Goal: Task Accomplishment & Management: Manage account settings

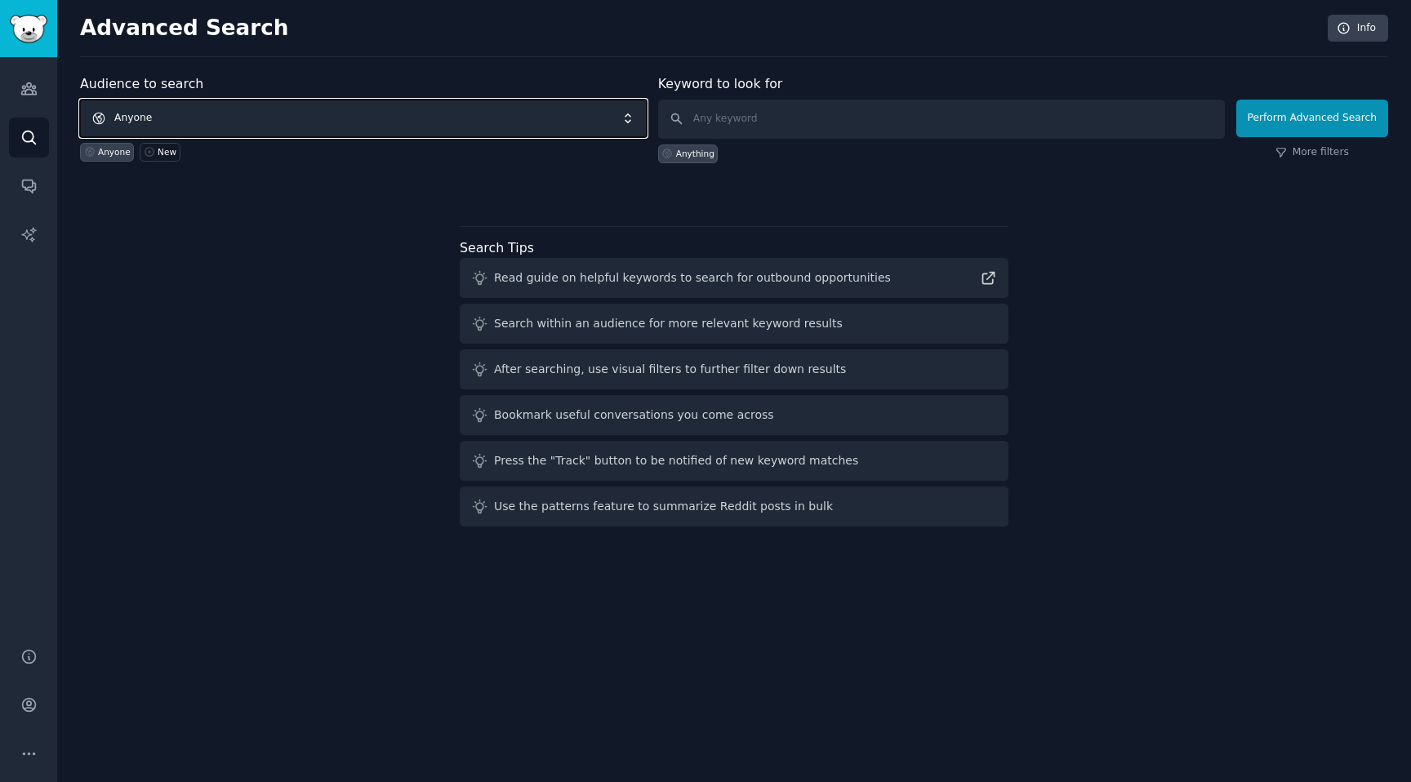
click at [205, 125] on span "Anyone" at bounding box center [363, 119] width 567 height 38
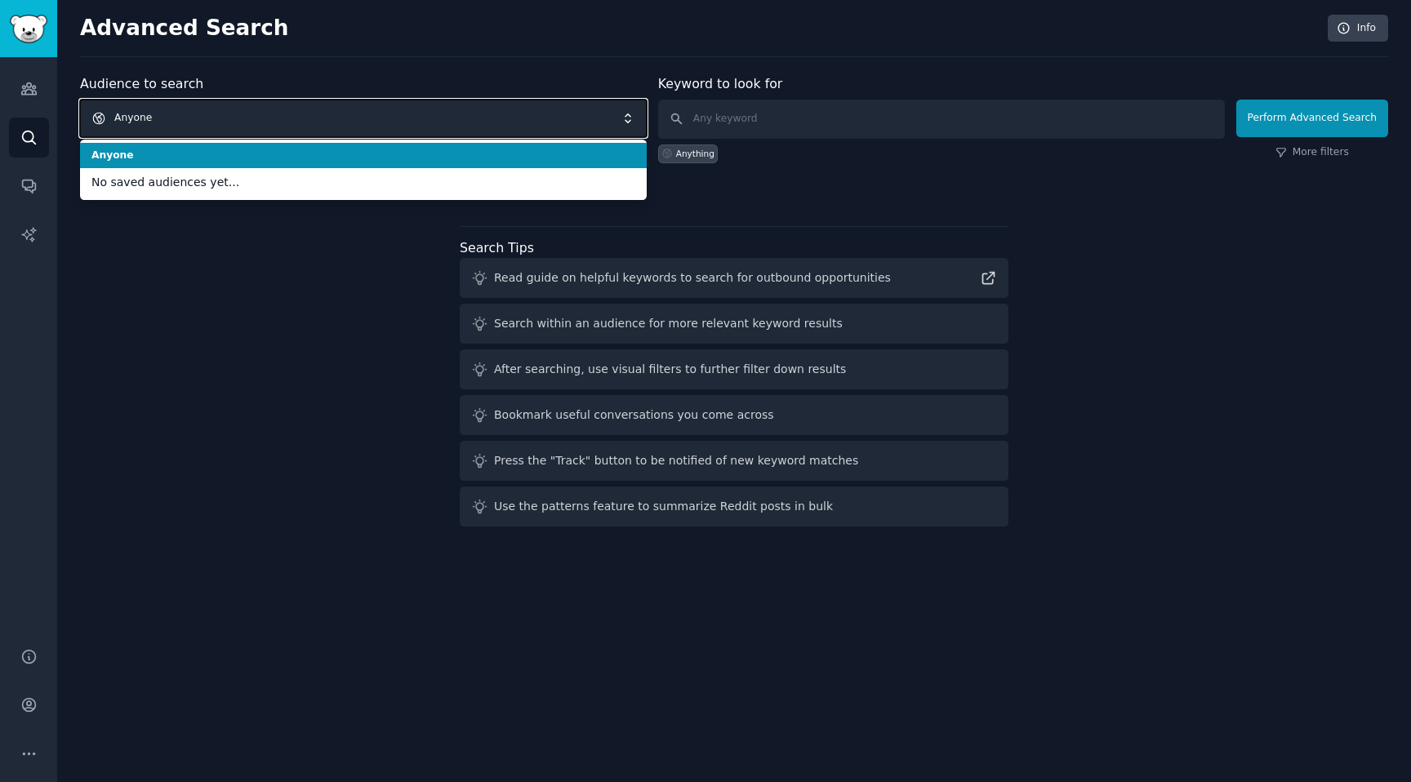
click at [282, 76] on div "Audience to search Anyone Anyone No saved audiences yet... Anyone New" at bounding box center [363, 118] width 567 height 89
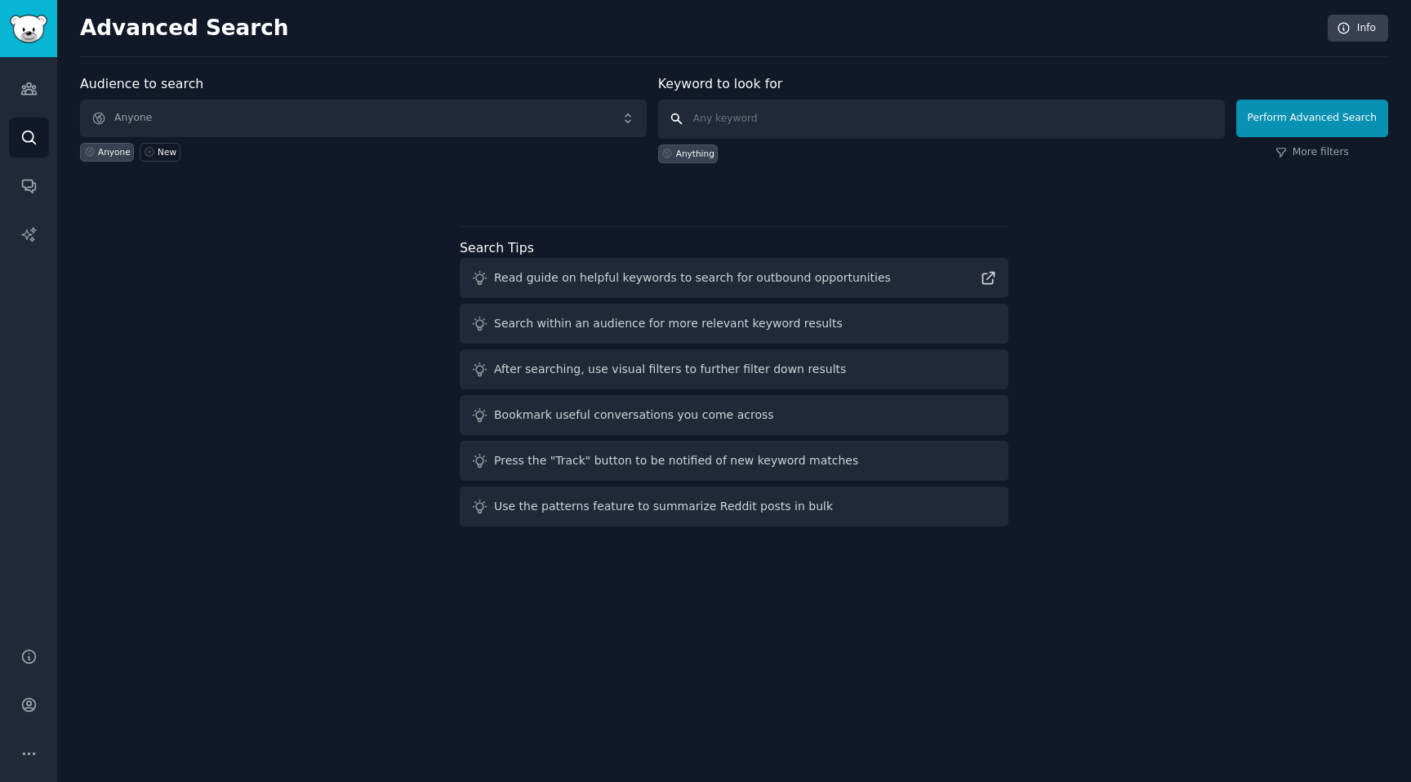
click at [780, 131] on input "text" at bounding box center [941, 119] width 567 height 39
type input "book"
click button "Perform Advanced Search" at bounding box center [1312, 119] width 152 height 38
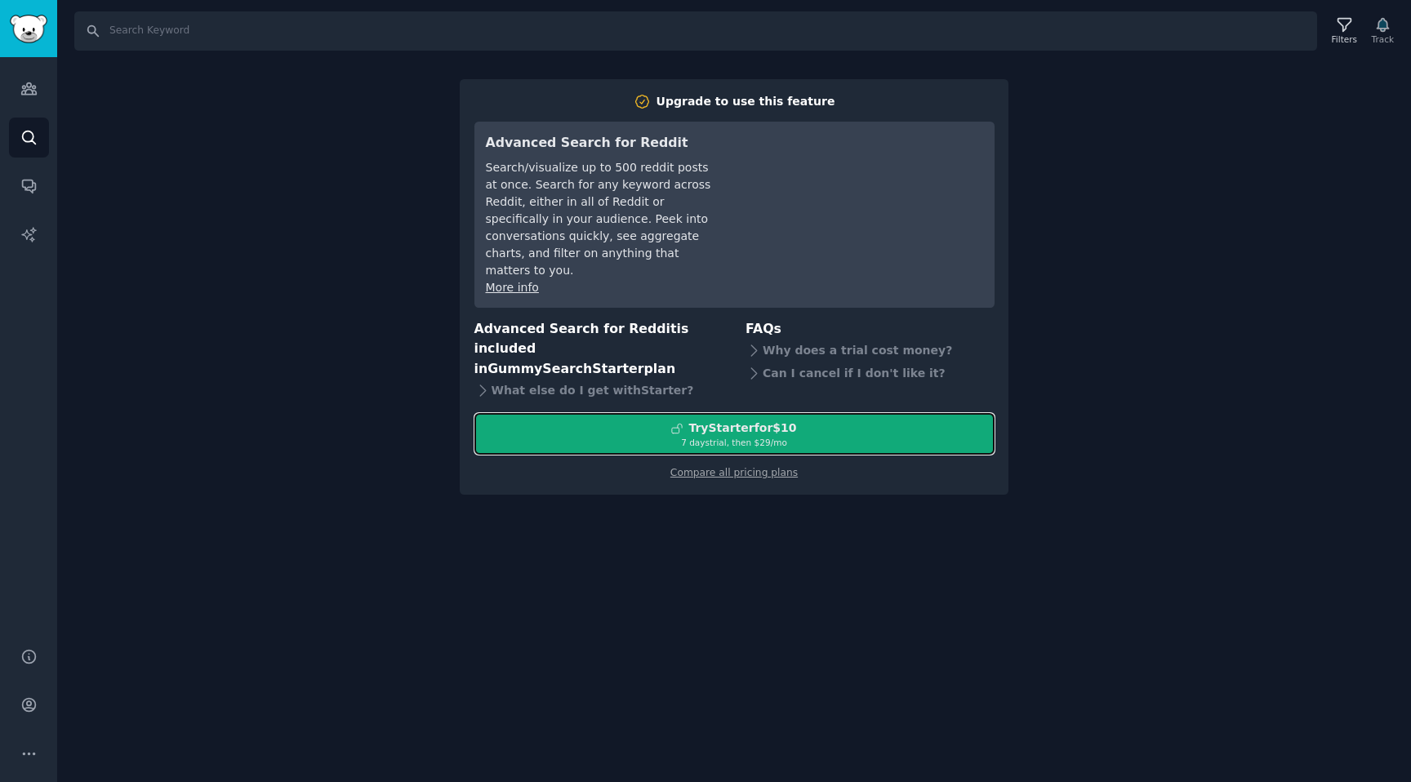
click at [806, 420] on div "Try Starter for $10" at bounding box center [734, 428] width 519 height 17
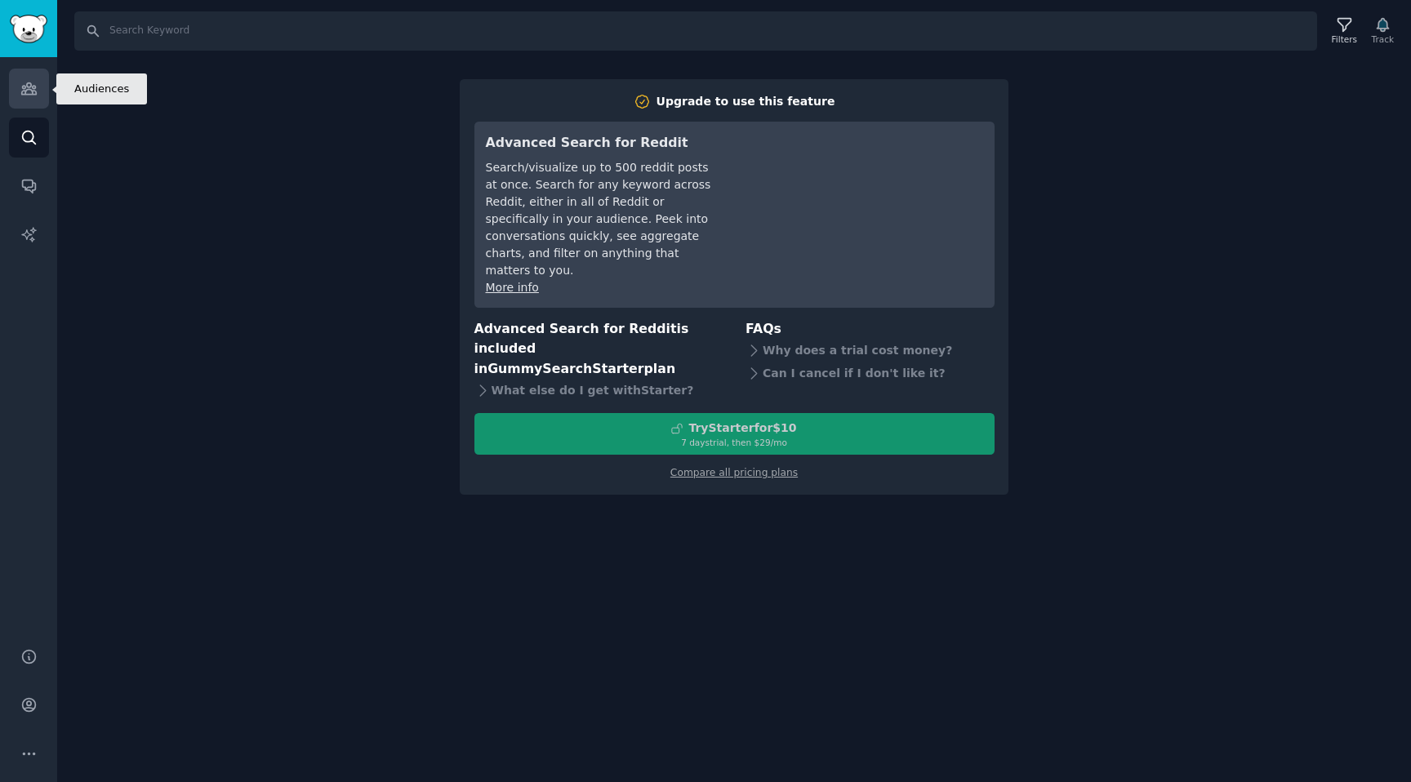
click at [34, 90] on icon "Sidebar" at bounding box center [28, 88] width 15 height 11
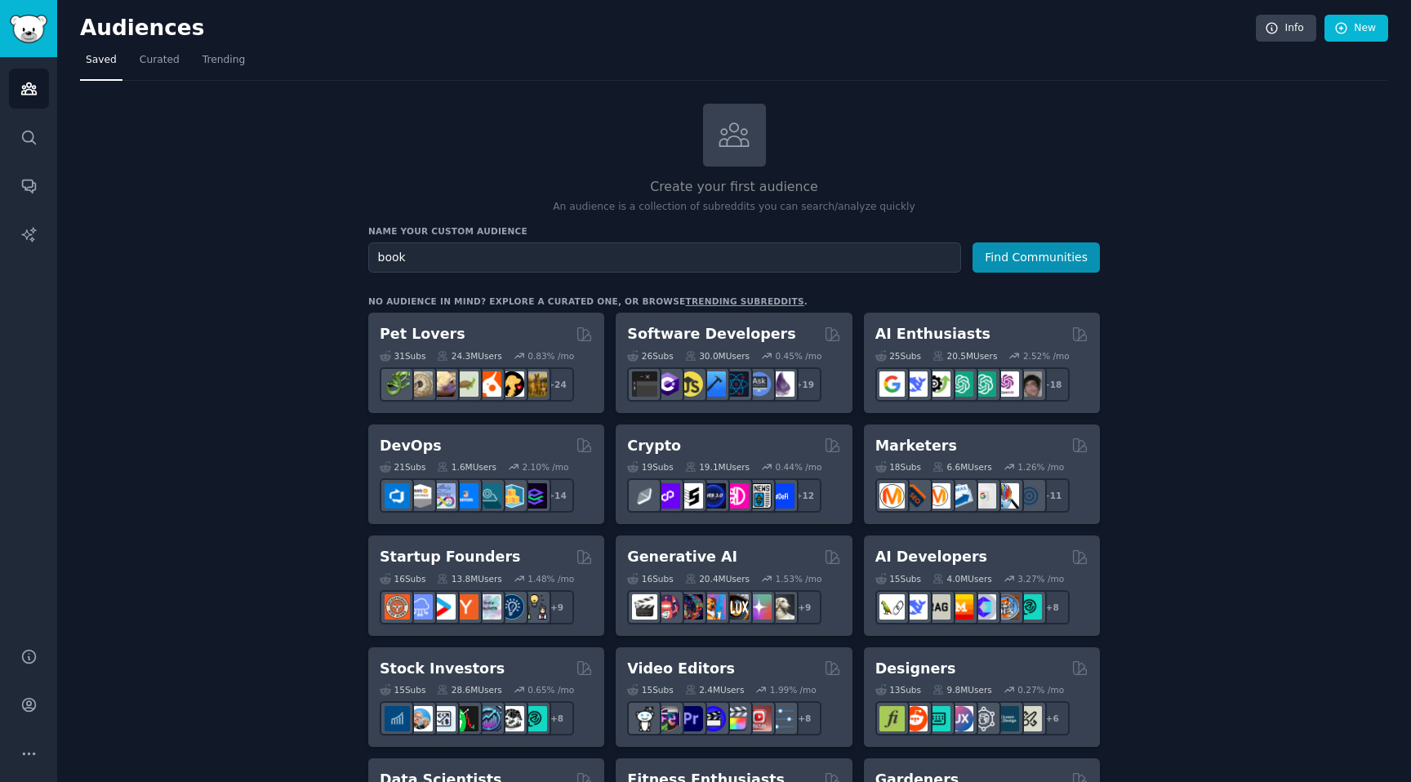
type input "book"
click at [973, 243] on button "Find Communities" at bounding box center [1036, 258] width 127 height 30
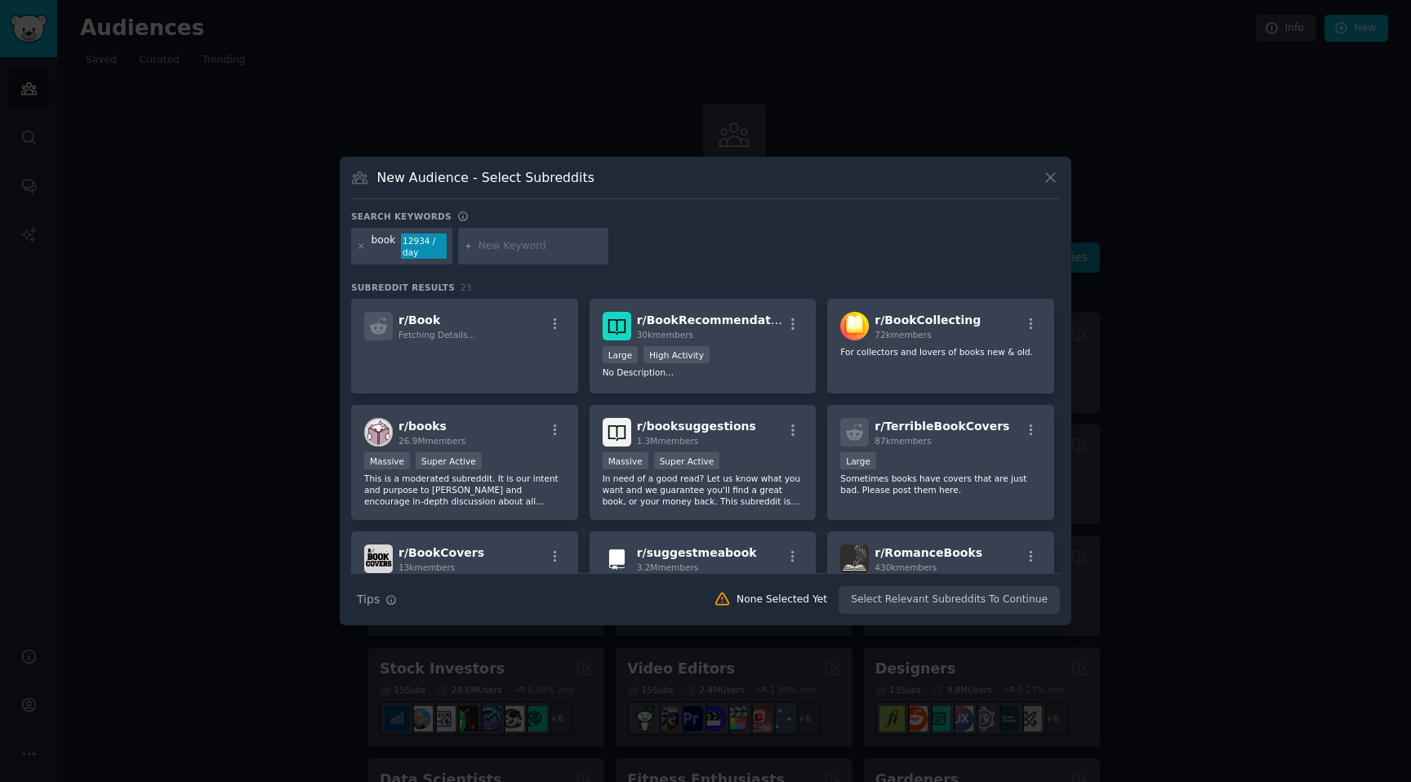
click at [608, 105] on div at bounding box center [705, 391] width 1411 height 782
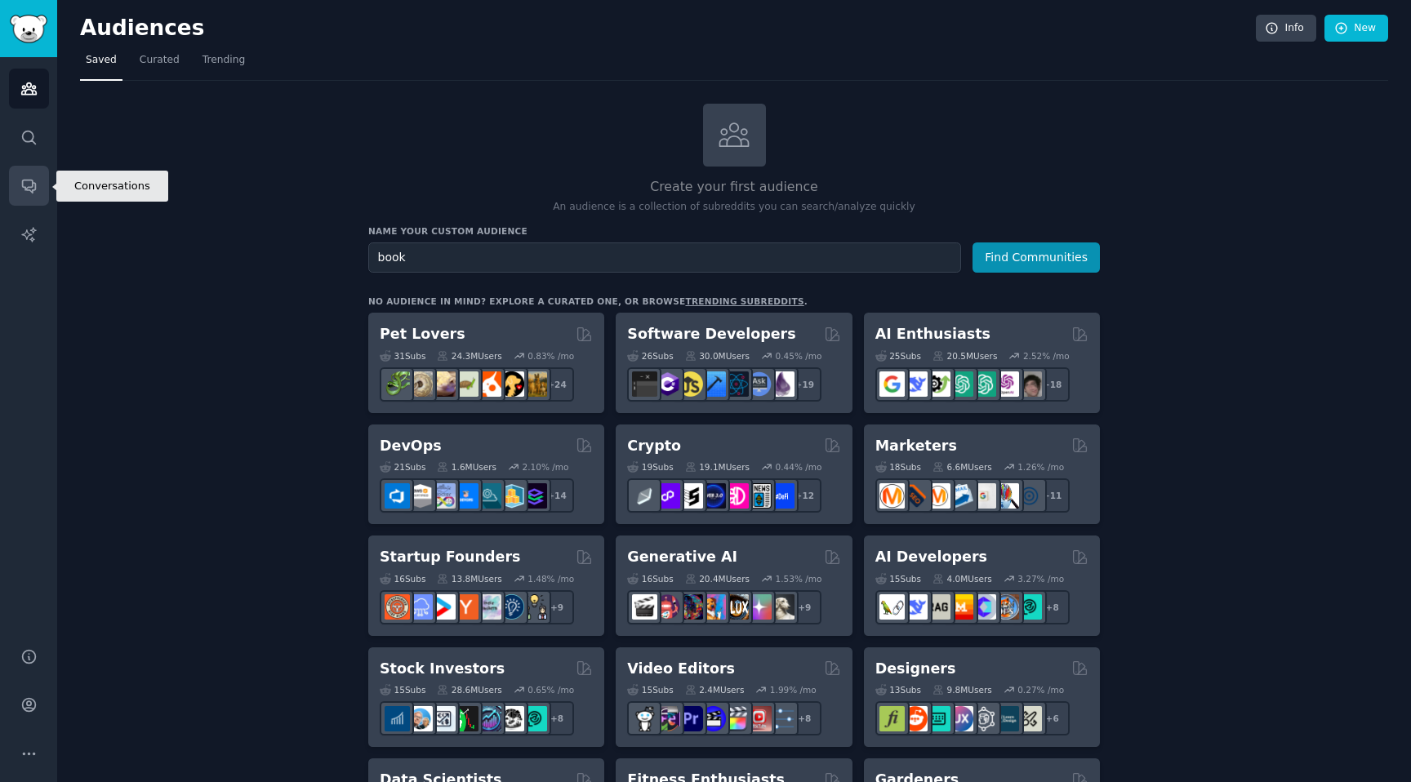
click at [19, 182] on link "Conversations" at bounding box center [29, 186] width 40 height 40
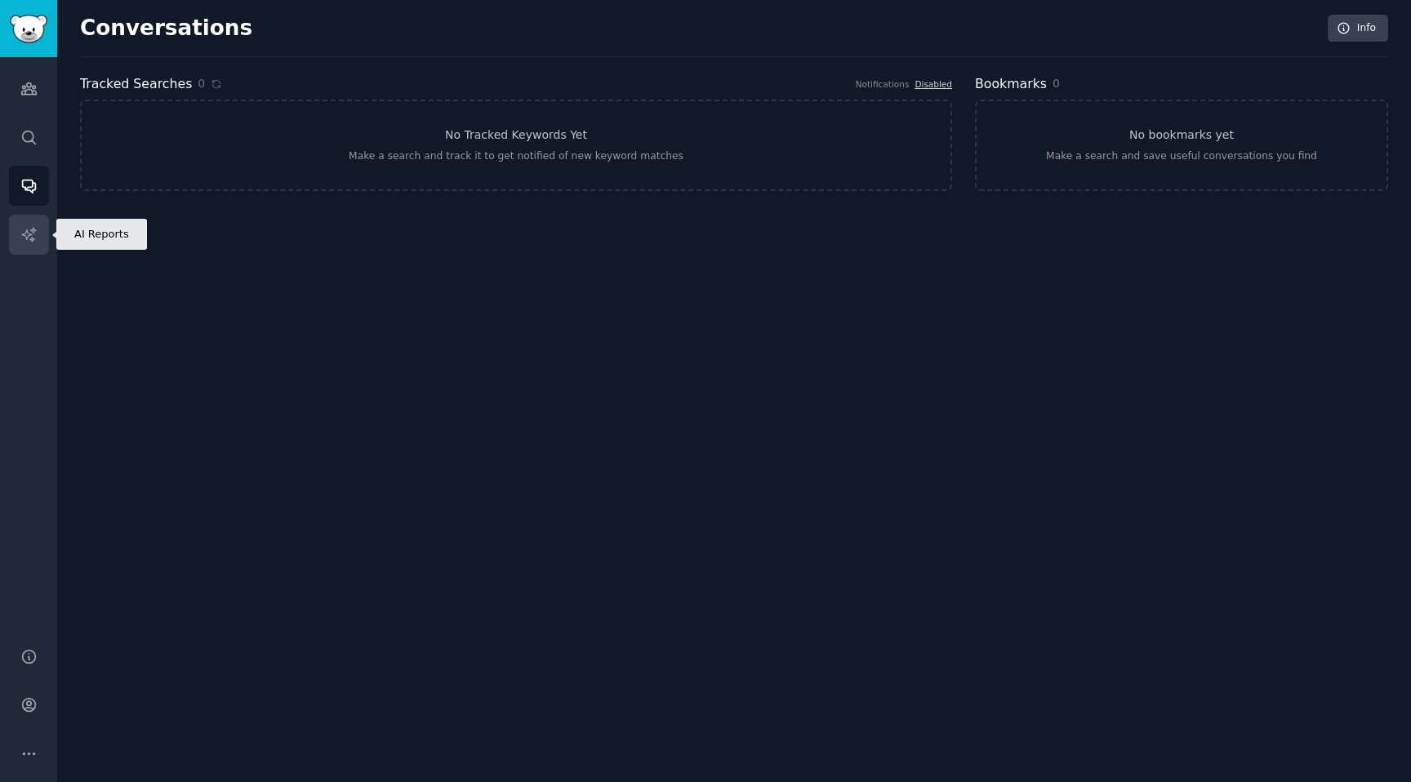
click at [31, 234] on icon "Sidebar" at bounding box center [28, 234] width 14 height 14
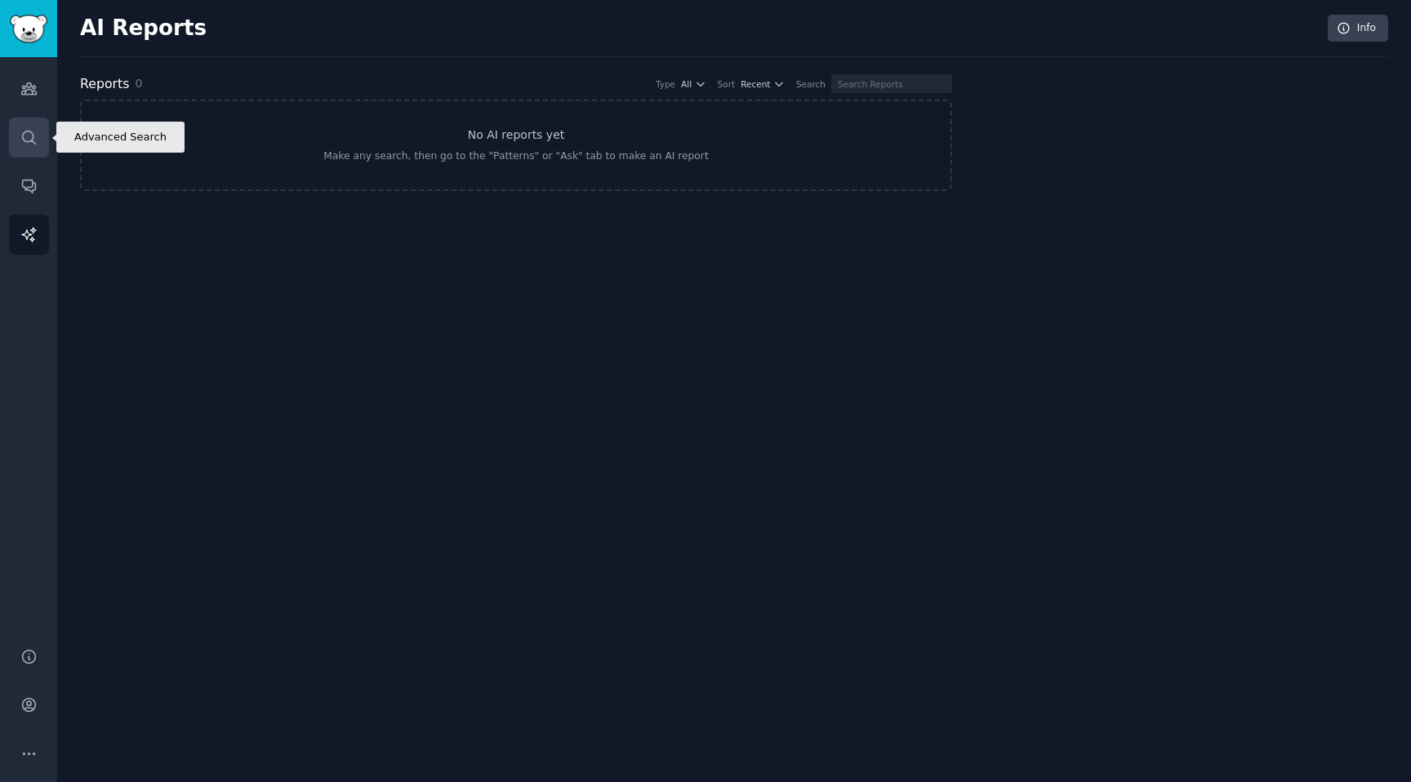
click at [32, 145] on icon "Sidebar" at bounding box center [28, 137] width 17 height 17
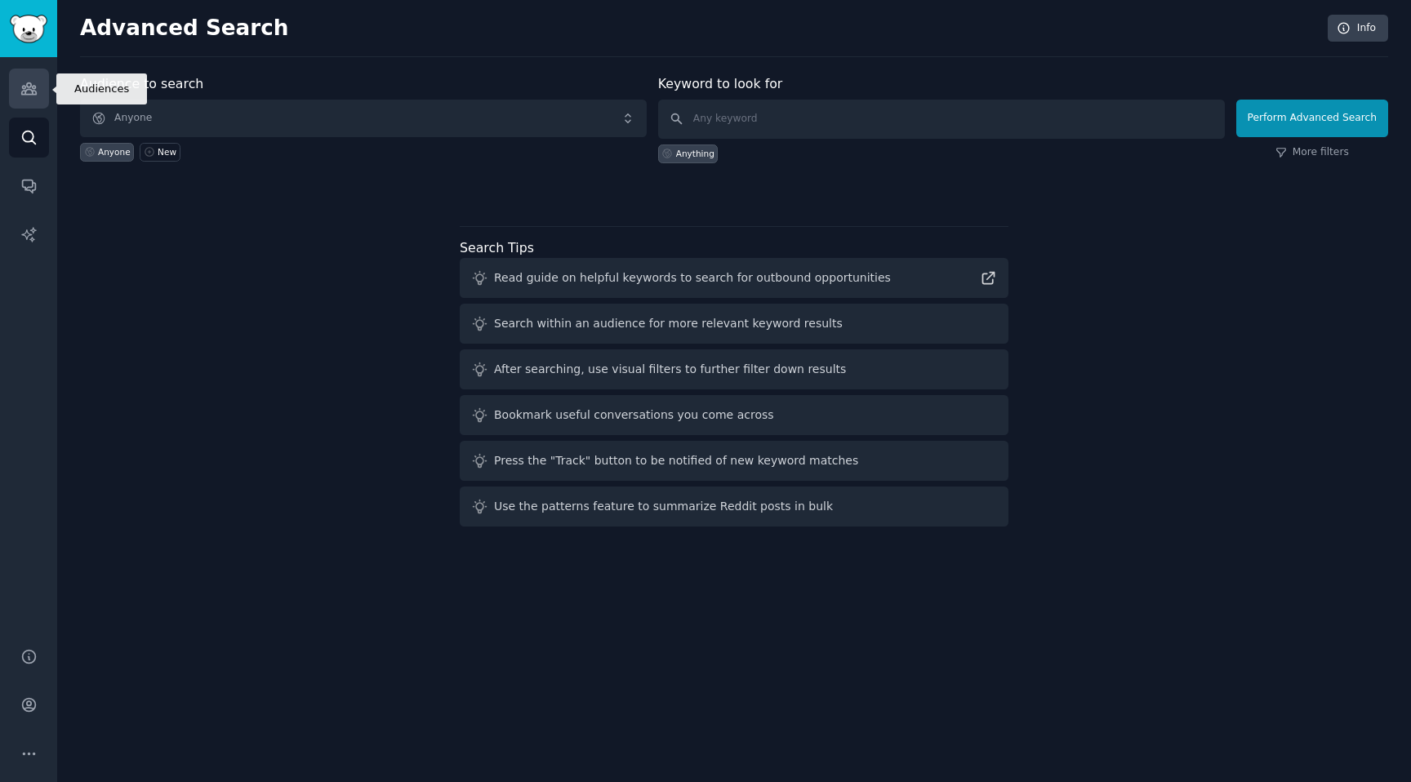
click at [32, 98] on link "Audiences" at bounding box center [29, 89] width 40 height 40
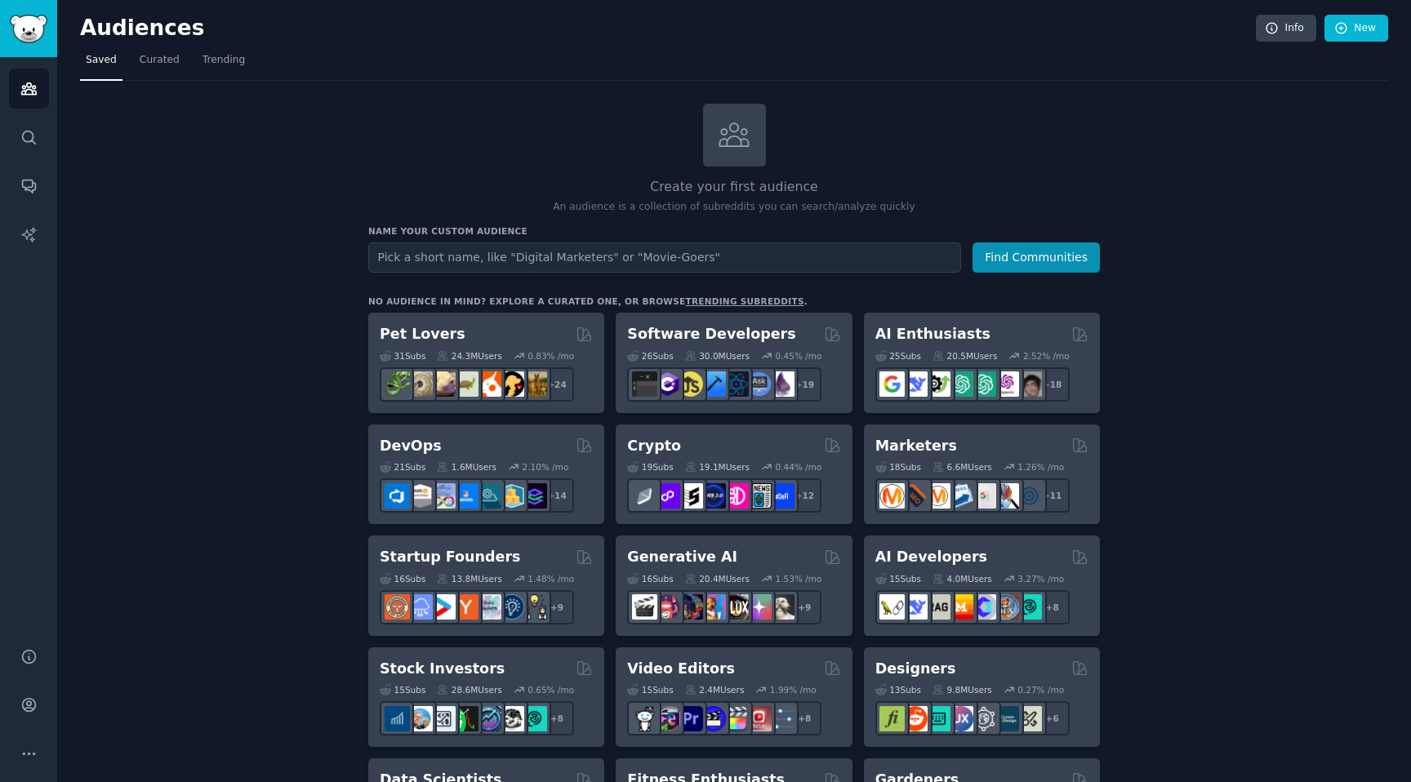
click at [519, 263] on input "text" at bounding box center [664, 258] width 593 height 30
type input "read"
click at [973, 243] on button "Find Communities" at bounding box center [1036, 258] width 127 height 30
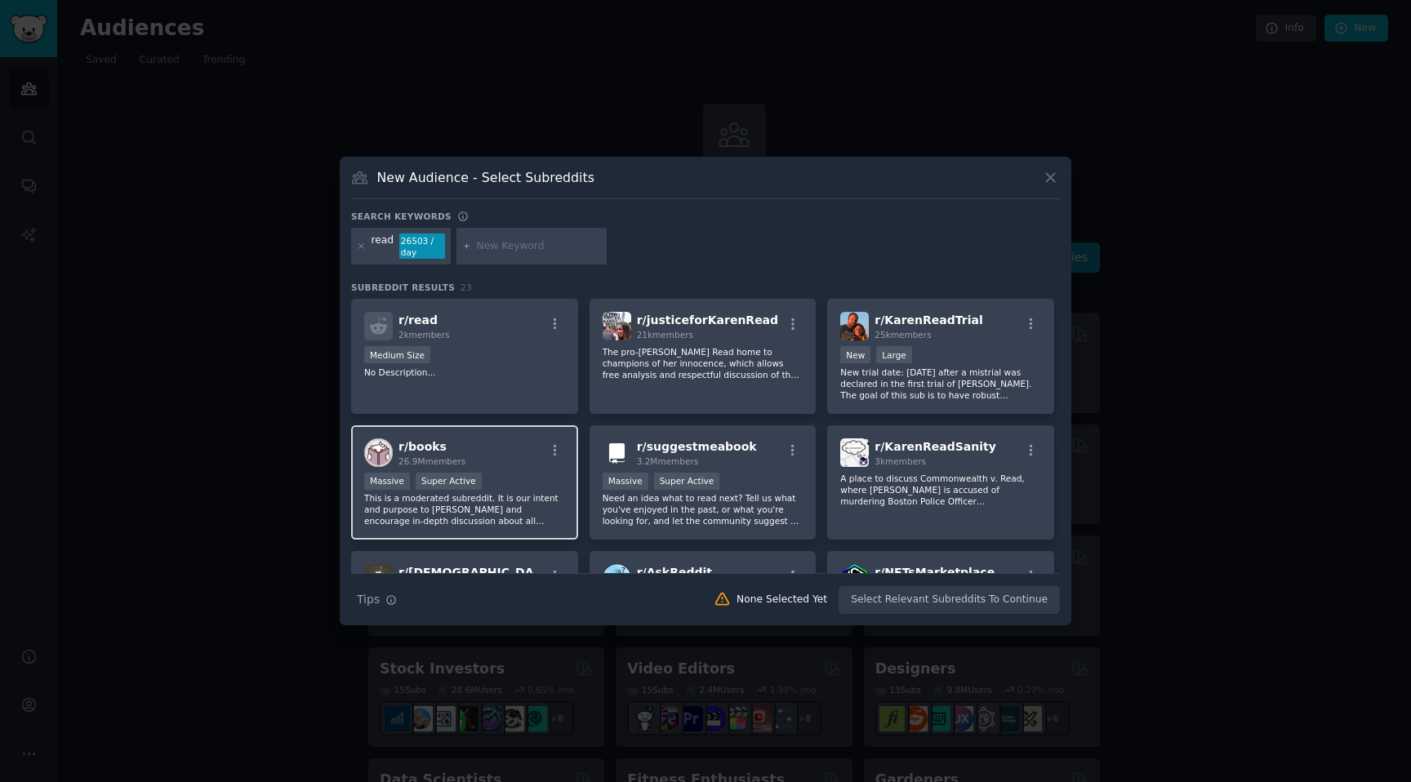
click at [535, 452] on div "r/ books 26.9M members" at bounding box center [464, 453] width 201 height 29
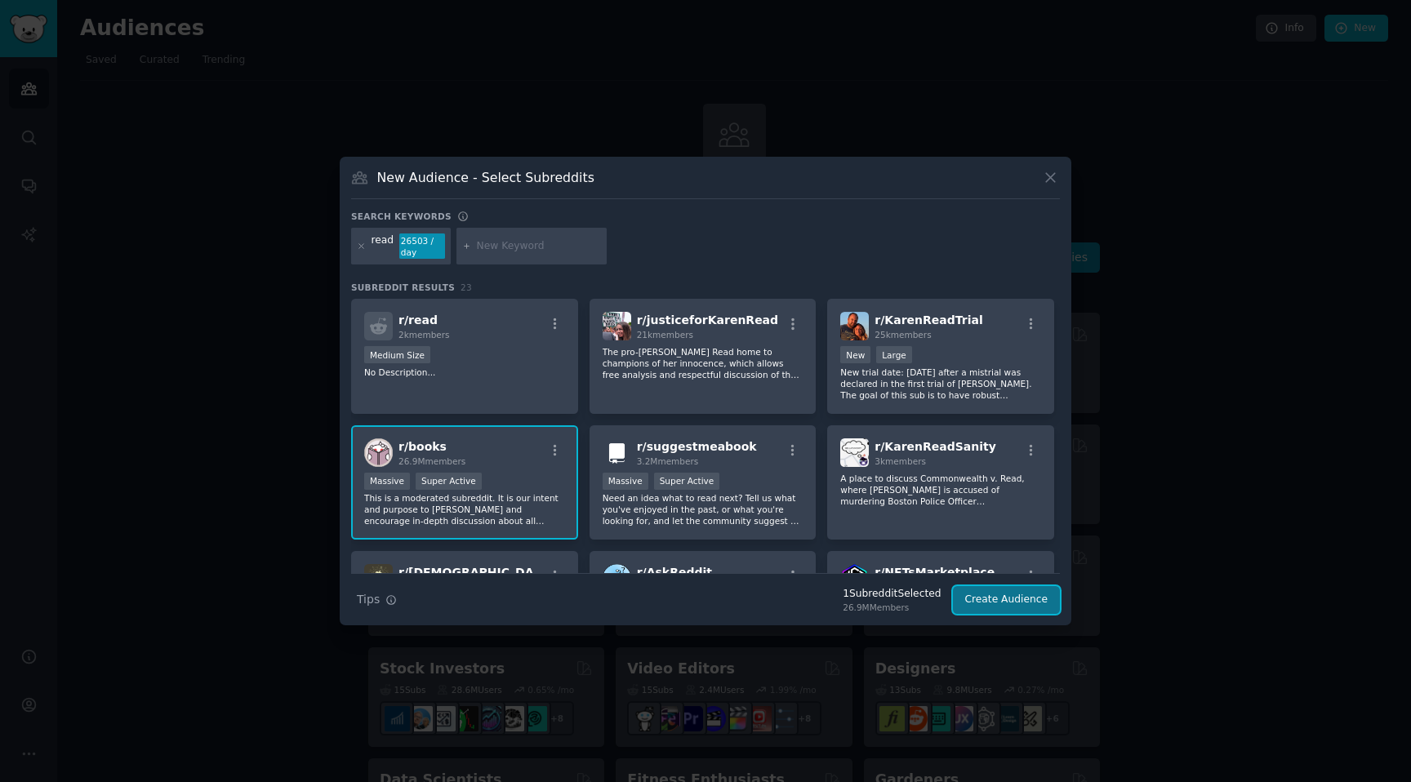
click at [1013, 602] on button "Create Audience" at bounding box center [1007, 600] width 108 height 28
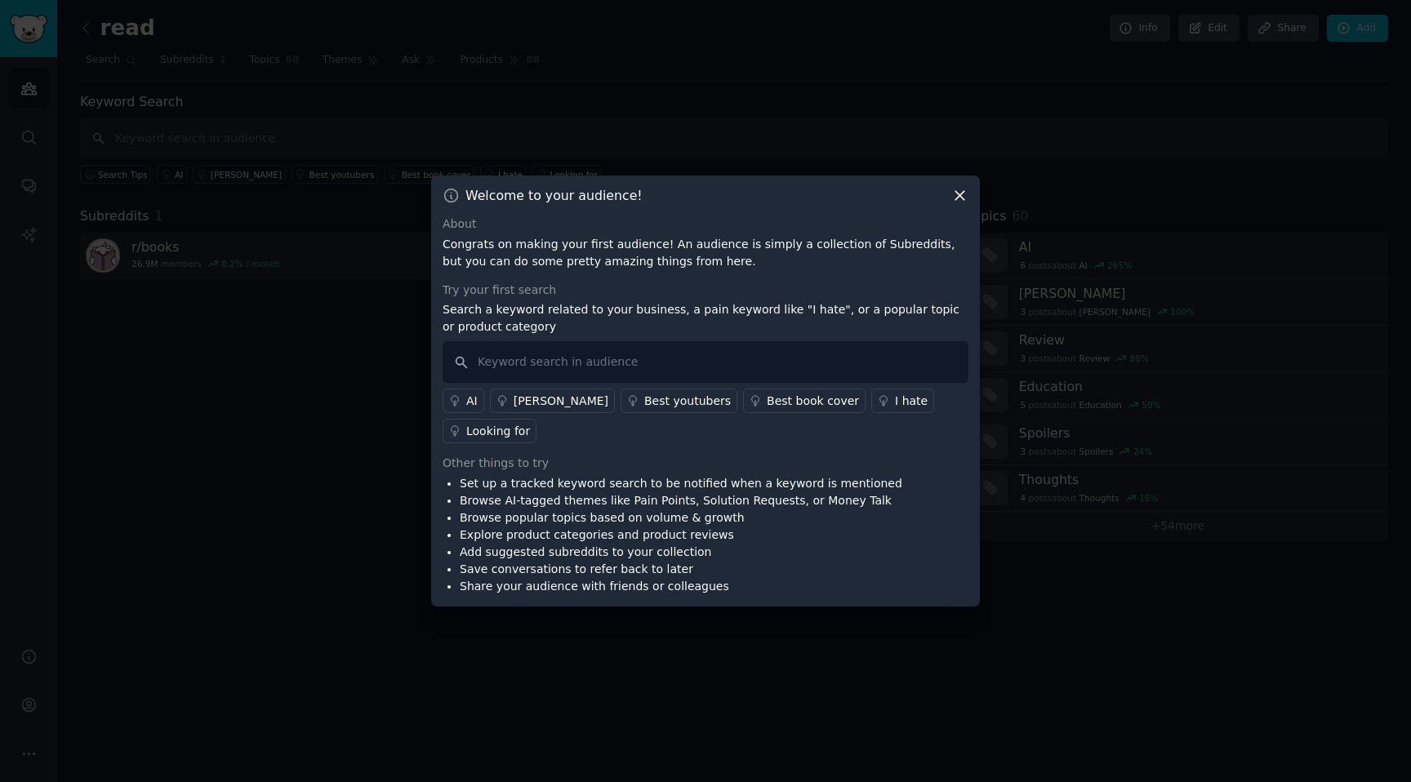
click at [960, 201] on icon at bounding box center [960, 196] width 9 height 9
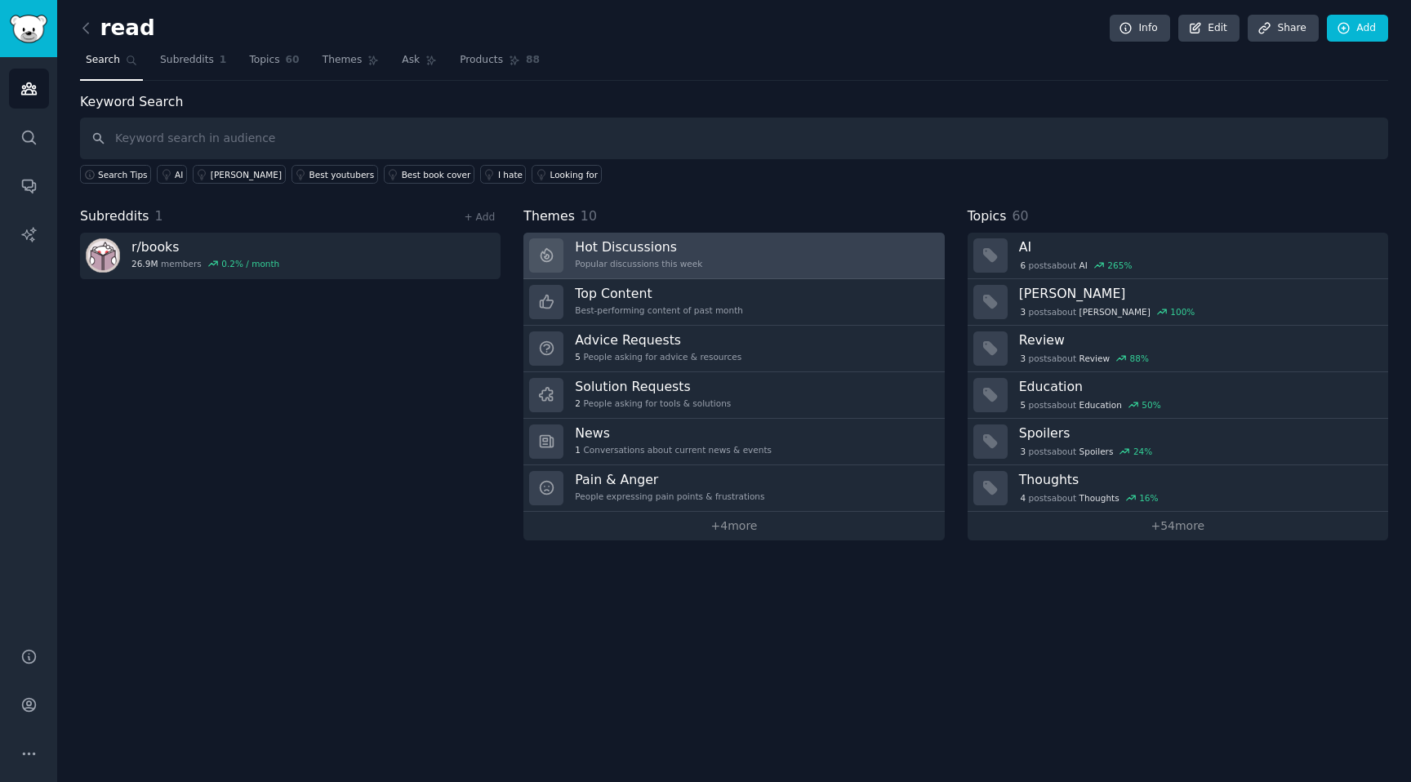
click at [650, 265] on div "Popular discussions this week" at bounding box center [638, 263] width 127 height 11
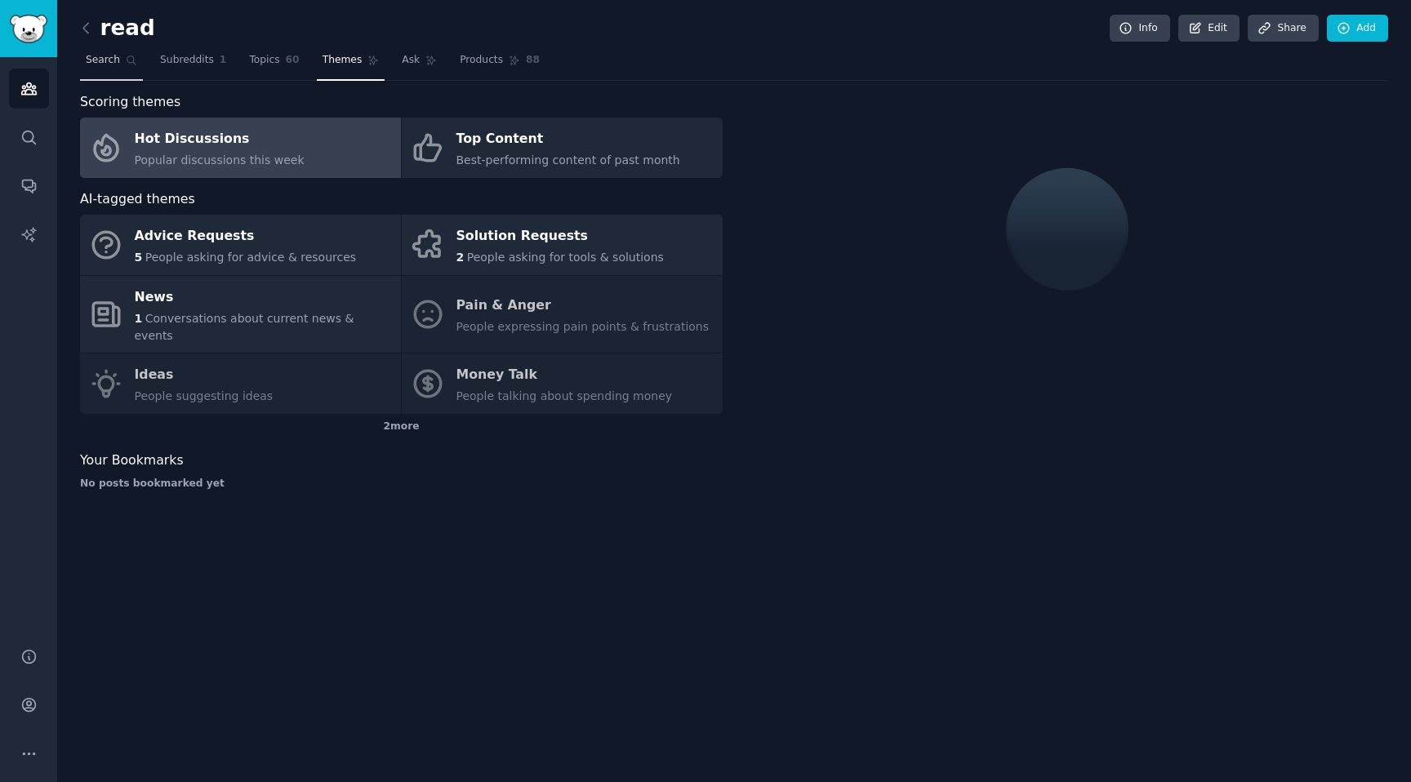
click at [110, 56] on span "Search" at bounding box center [103, 60] width 34 height 15
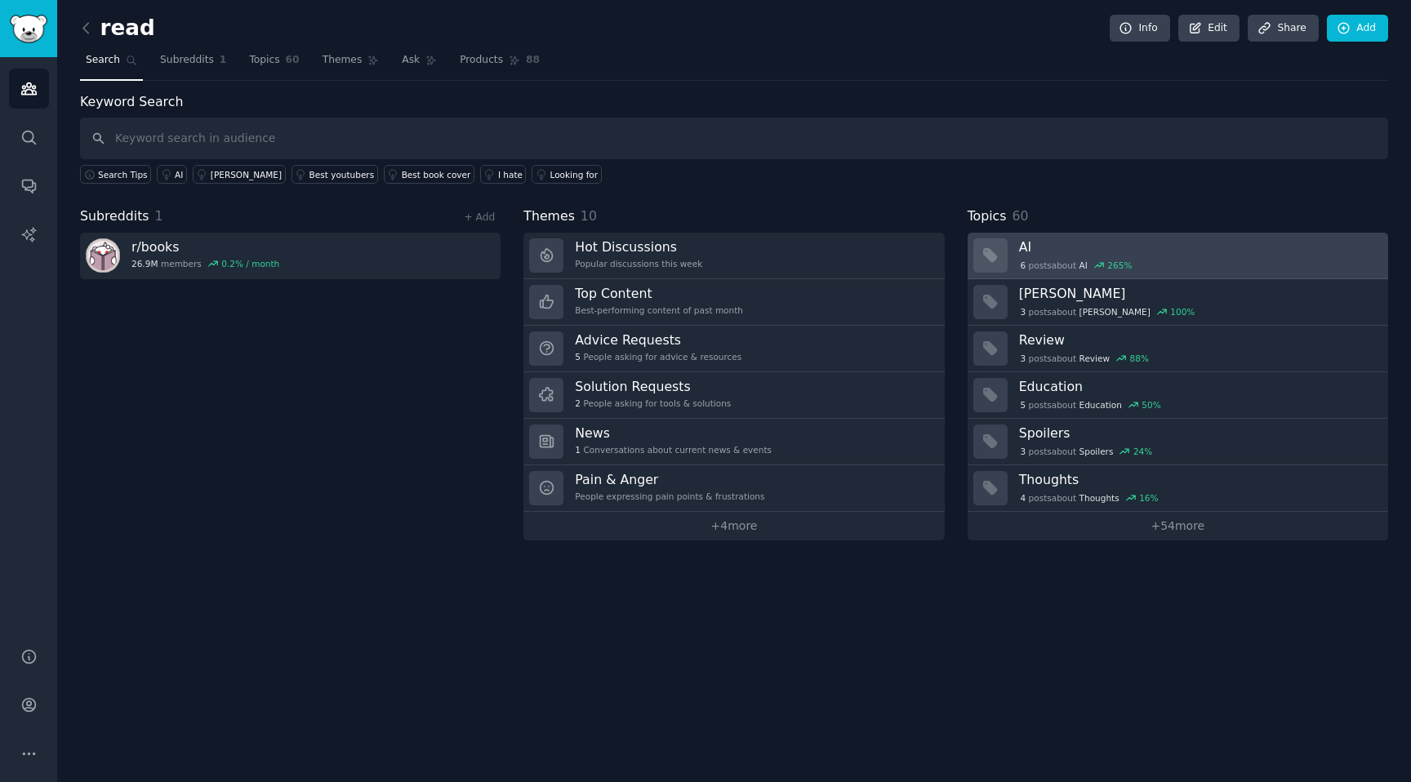
click at [1039, 251] on h3 "AI" at bounding box center [1198, 246] width 358 height 17
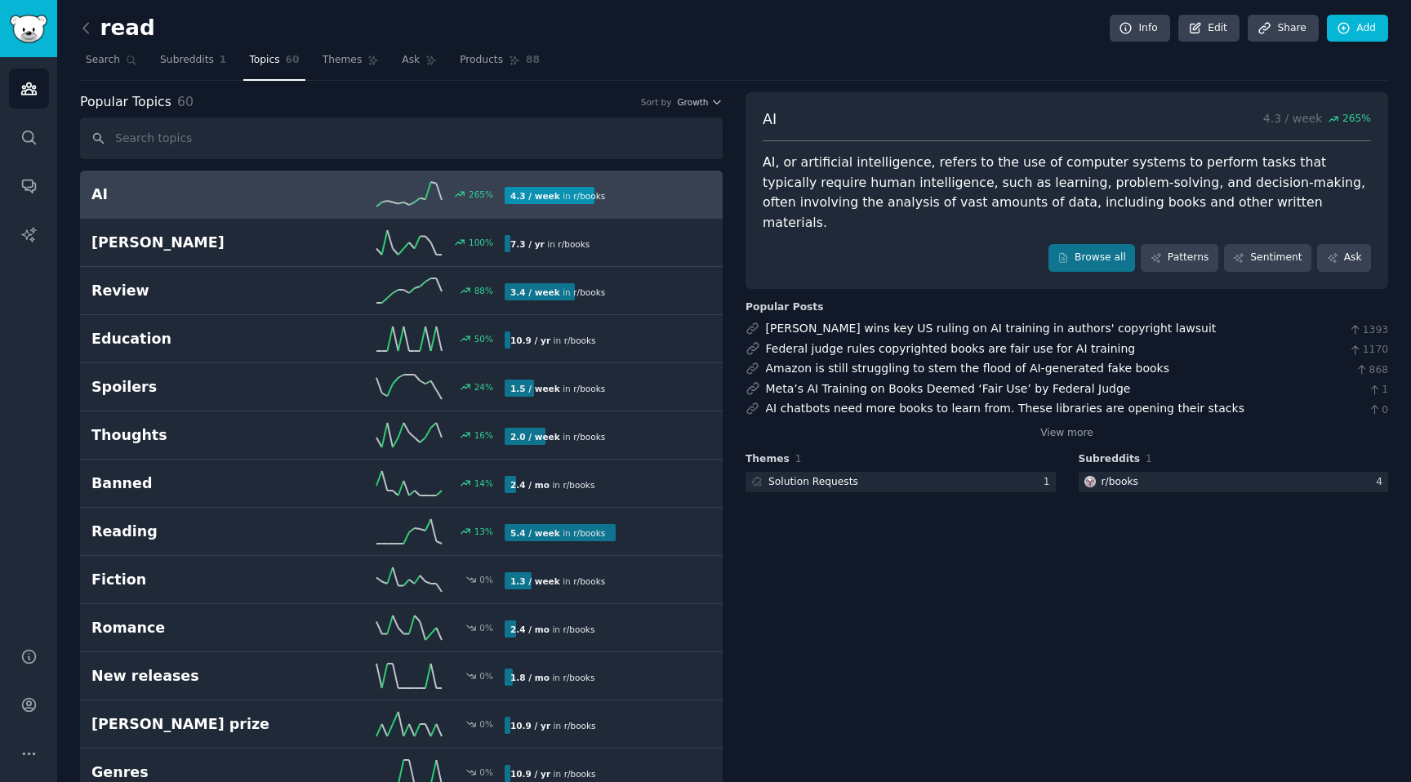
click at [668, 198] on div "4.3 / week in r/ books" at bounding box center [602, 195] width 195 height 17
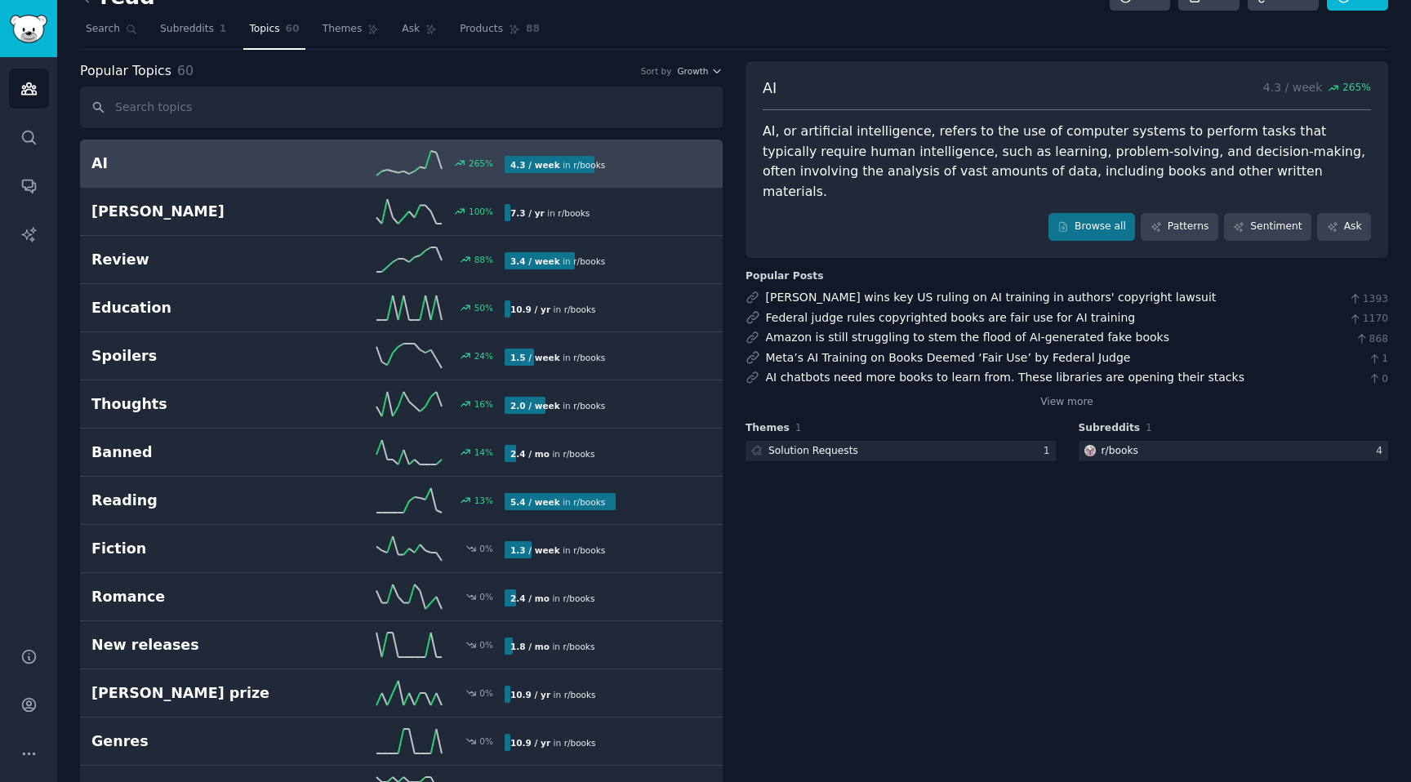
scroll to position [33, 0]
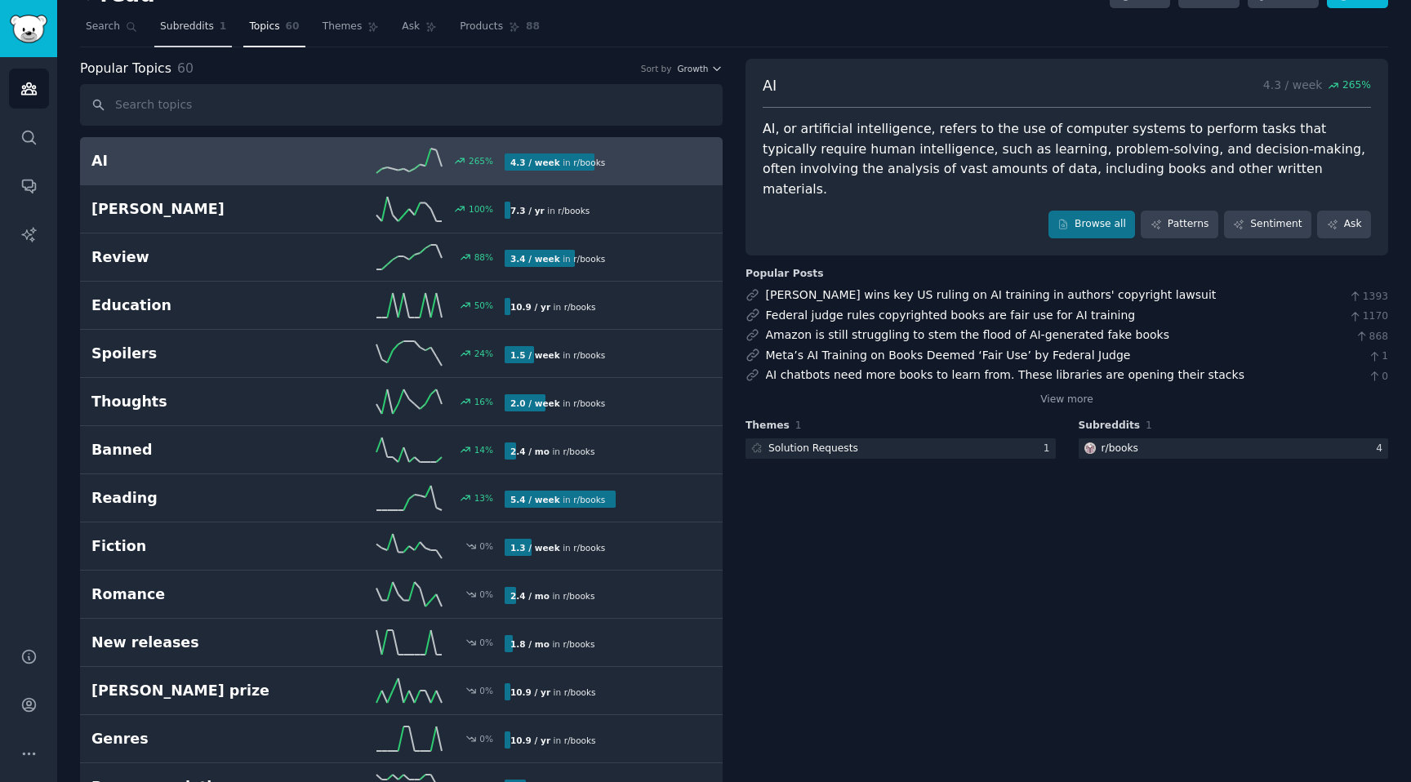
click at [185, 30] on span "Subreddits" at bounding box center [187, 27] width 54 height 15
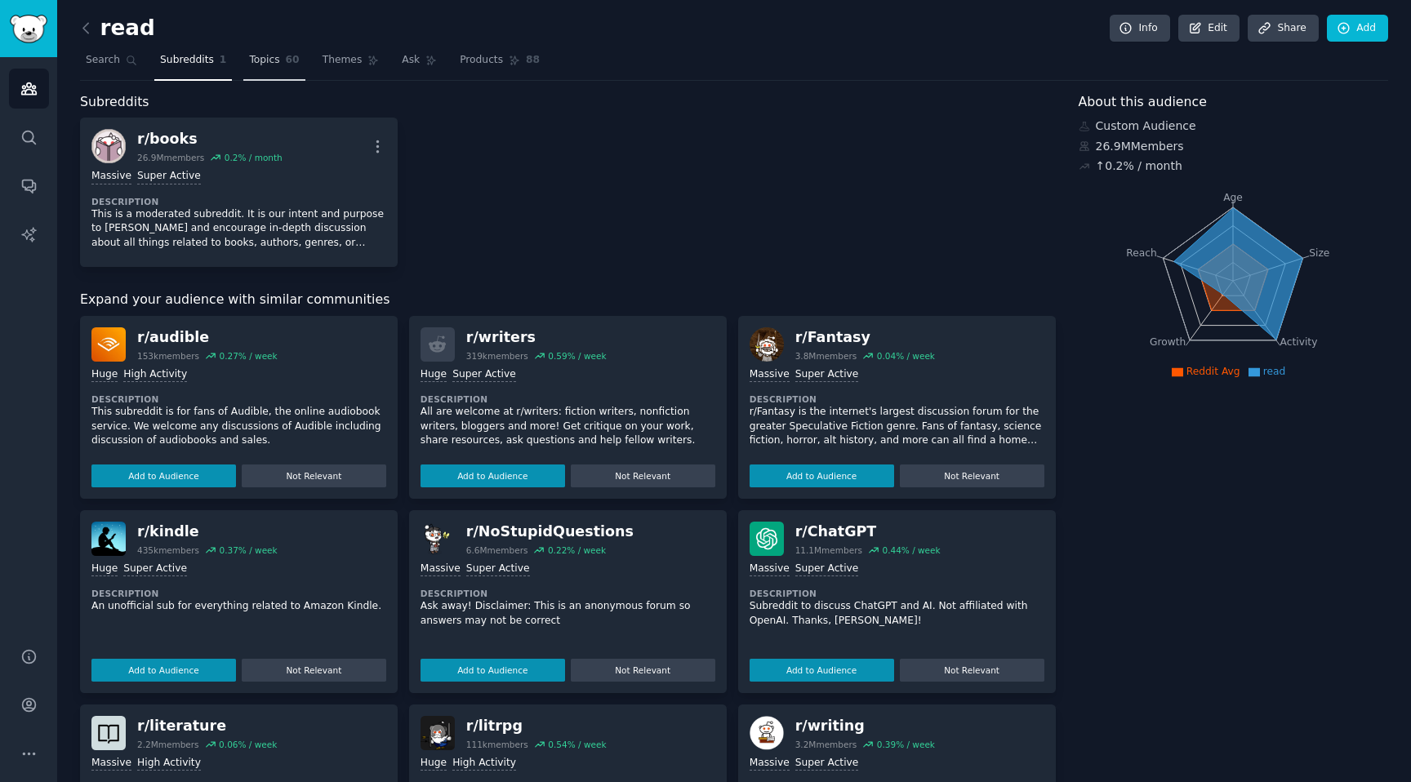
click at [278, 62] on link "Topics 60" at bounding box center [273, 63] width 61 height 33
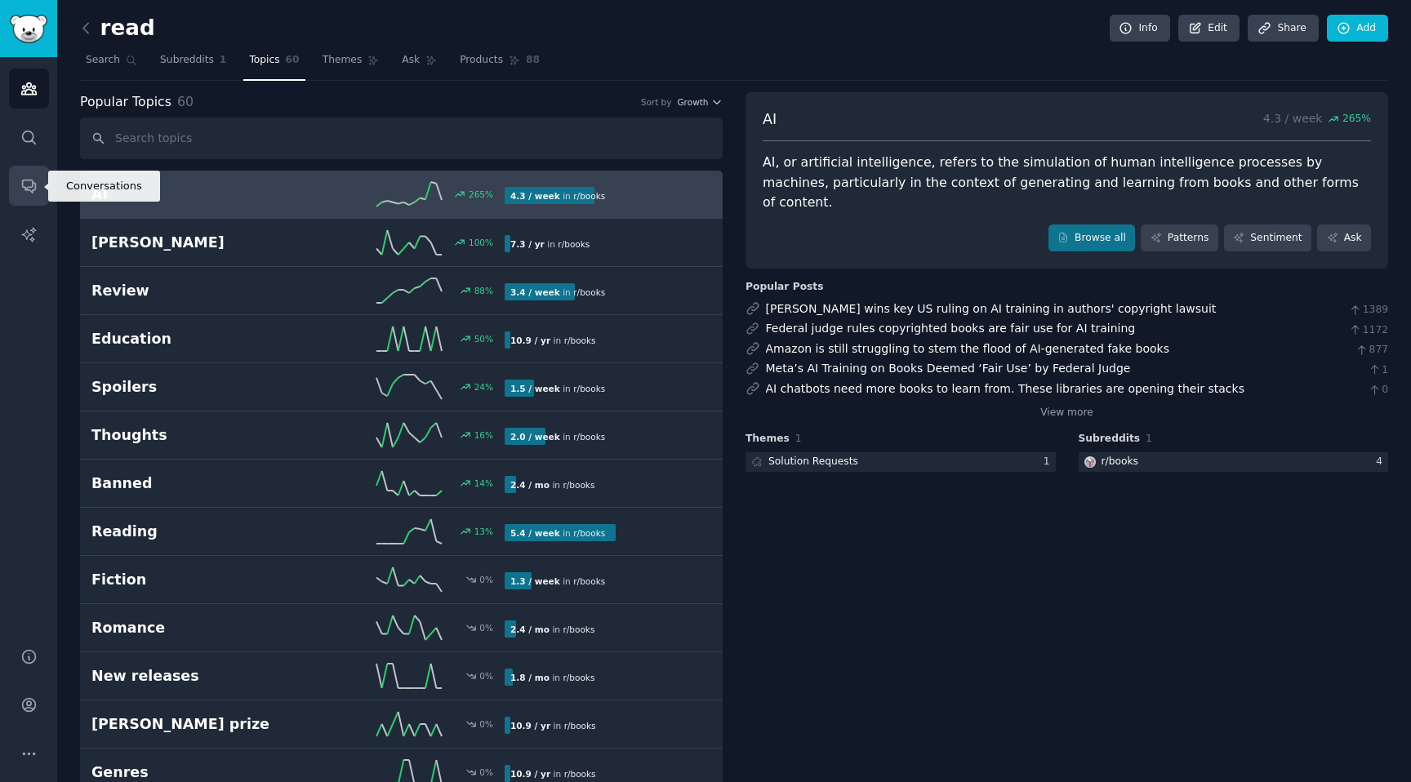
click at [25, 180] on icon "Sidebar" at bounding box center [28, 186] width 13 height 13
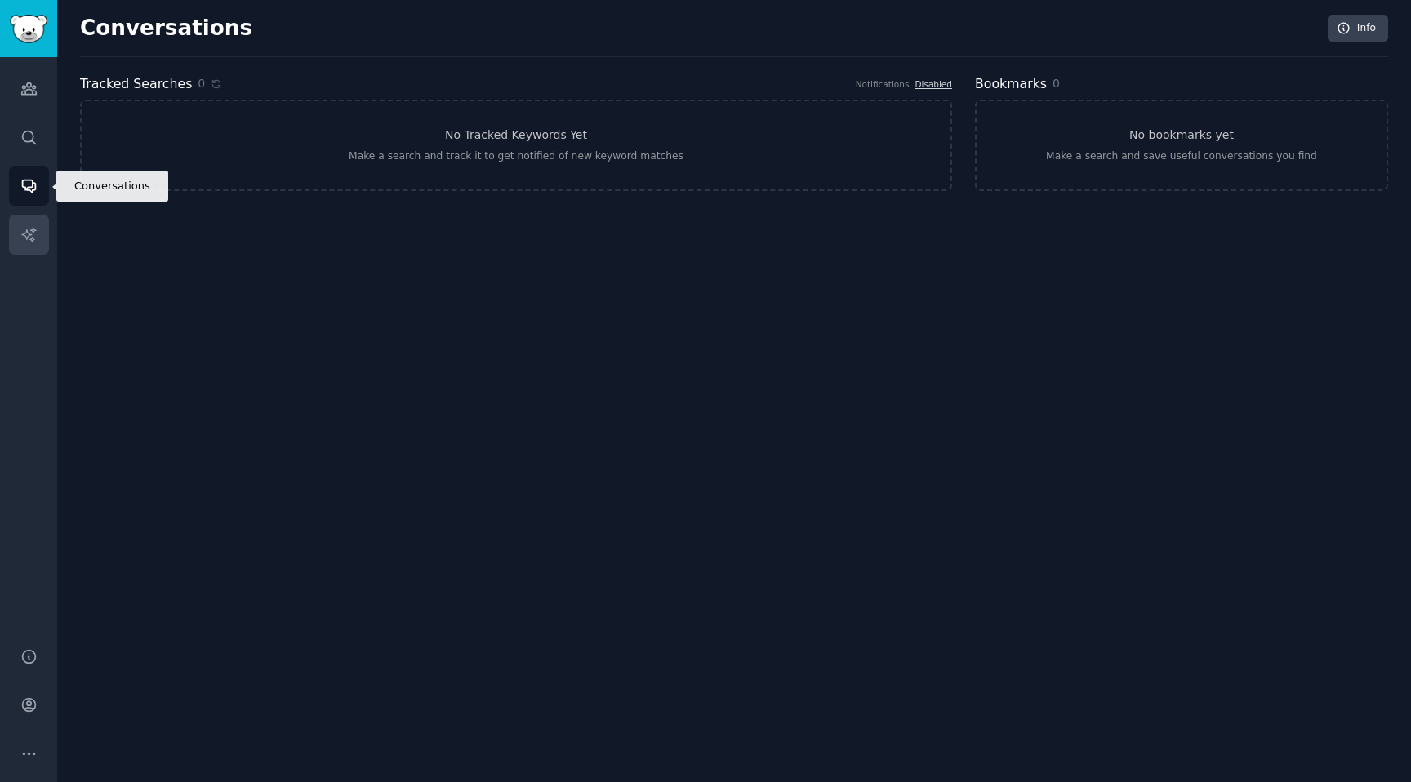
click at [25, 228] on icon "Sidebar" at bounding box center [28, 234] width 17 height 17
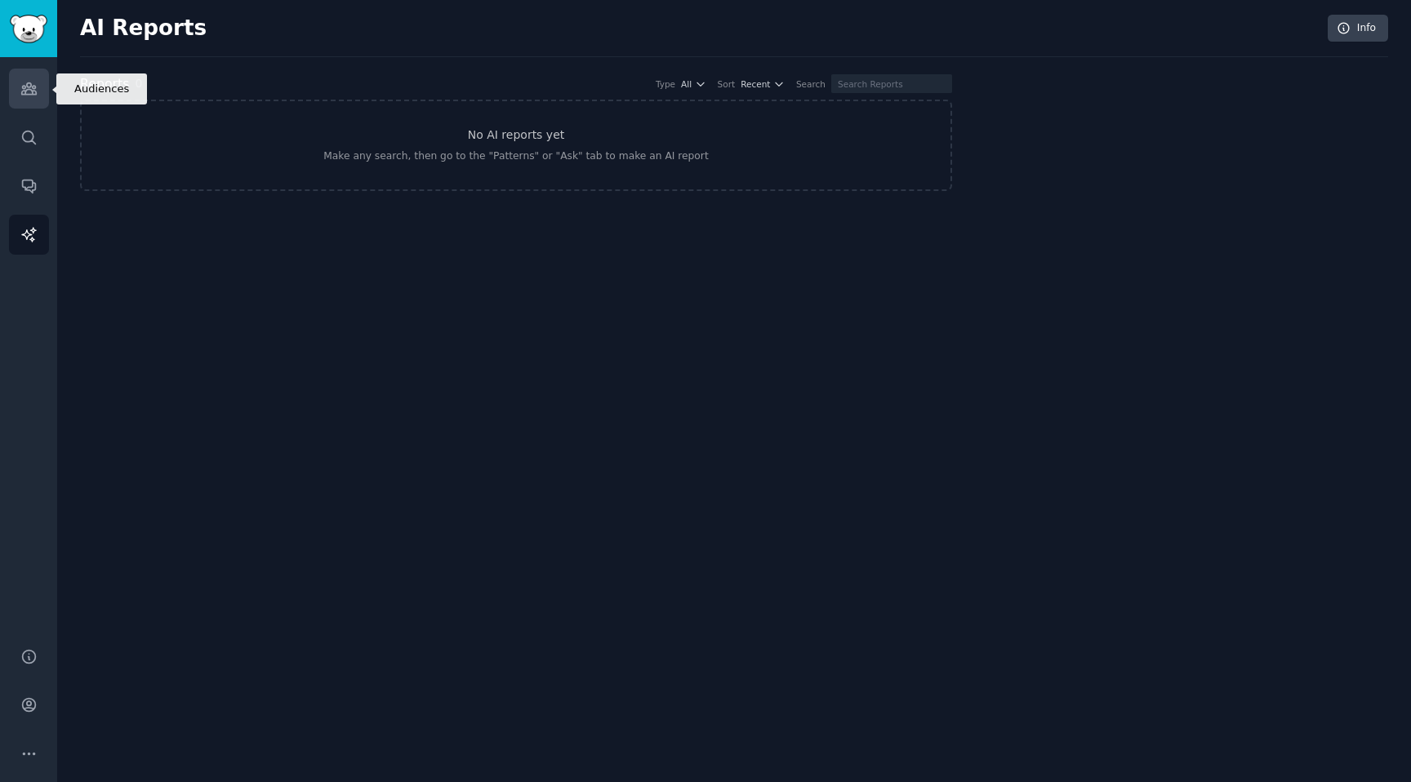
click at [31, 99] on link "Audiences" at bounding box center [29, 89] width 40 height 40
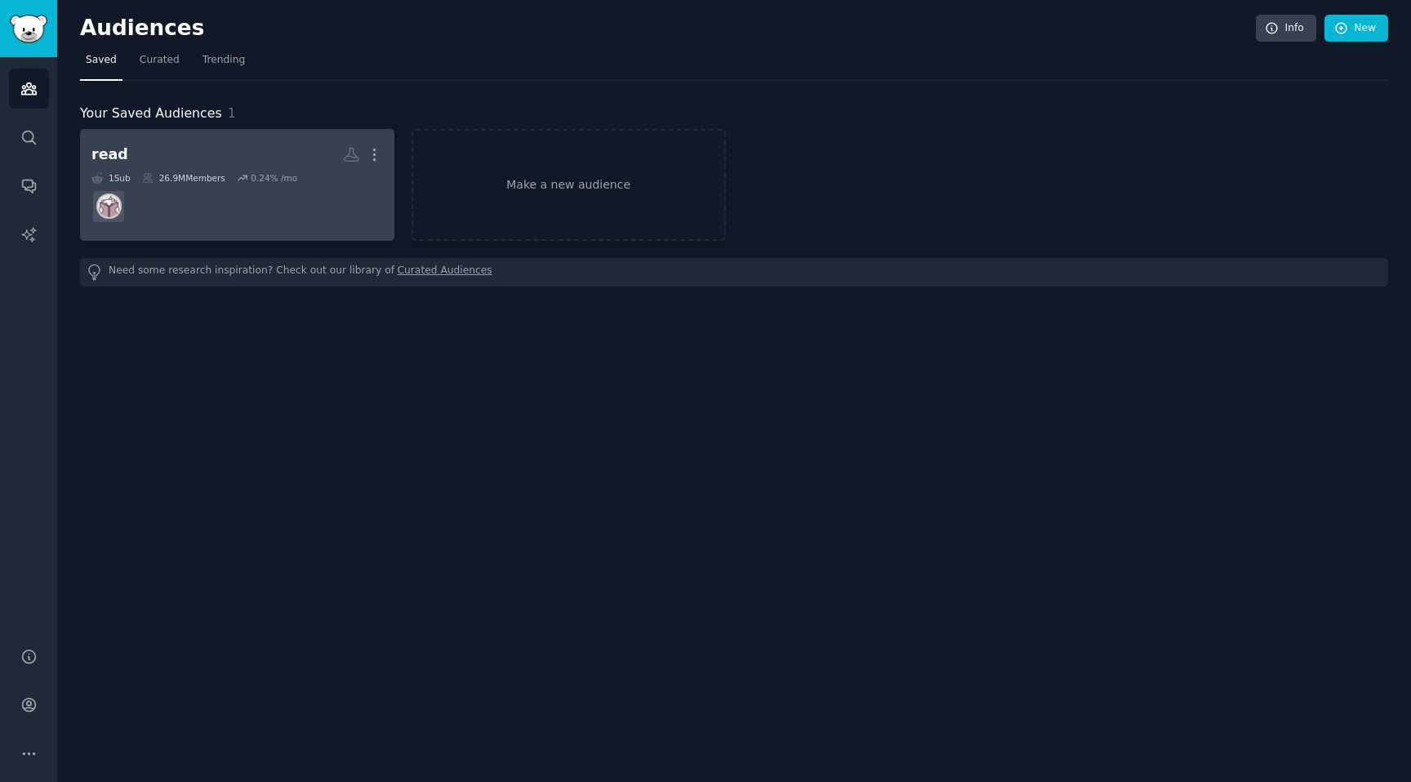
click at [203, 147] on h2 "read Custom Audience More" at bounding box center [237, 154] width 292 height 29
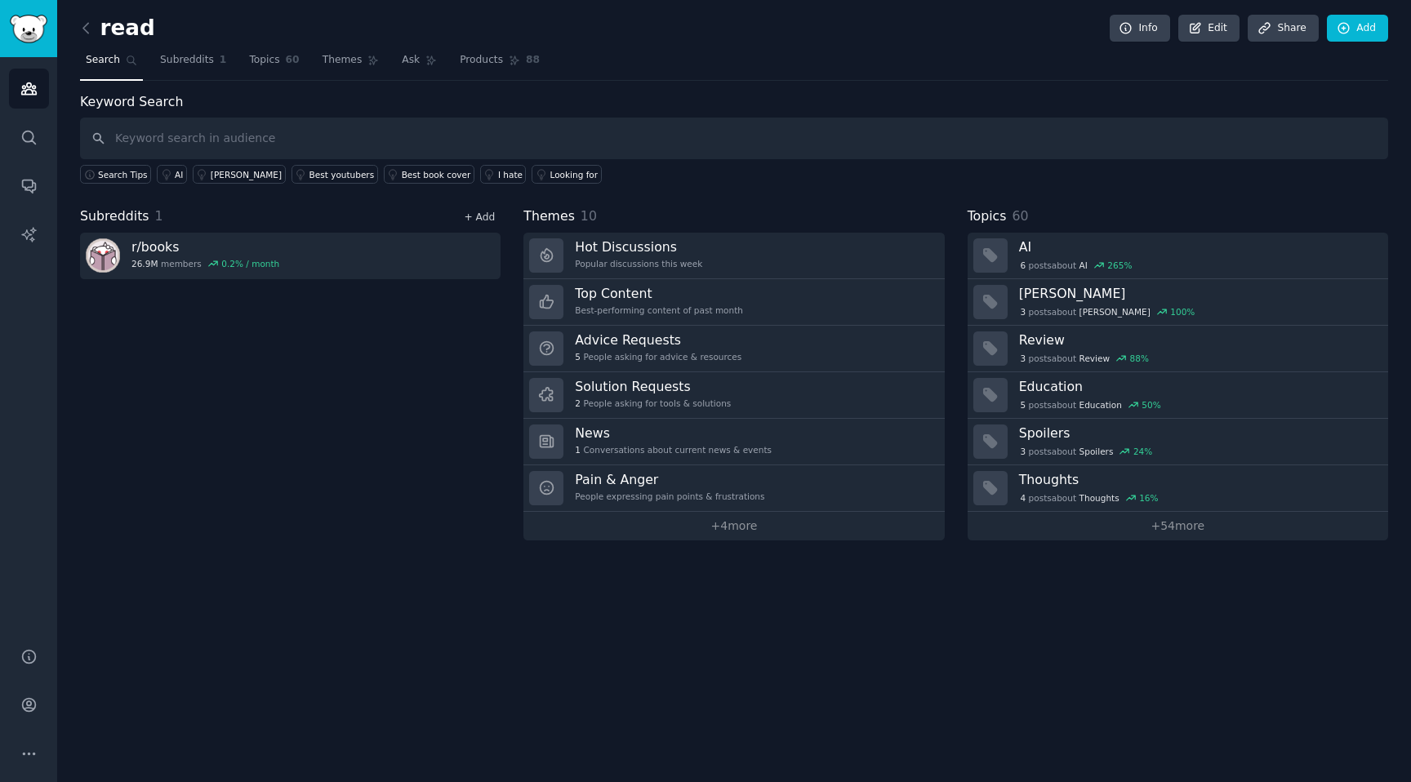
click at [484, 219] on link "+ Add" at bounding box center [479, 217] width 31 height 11
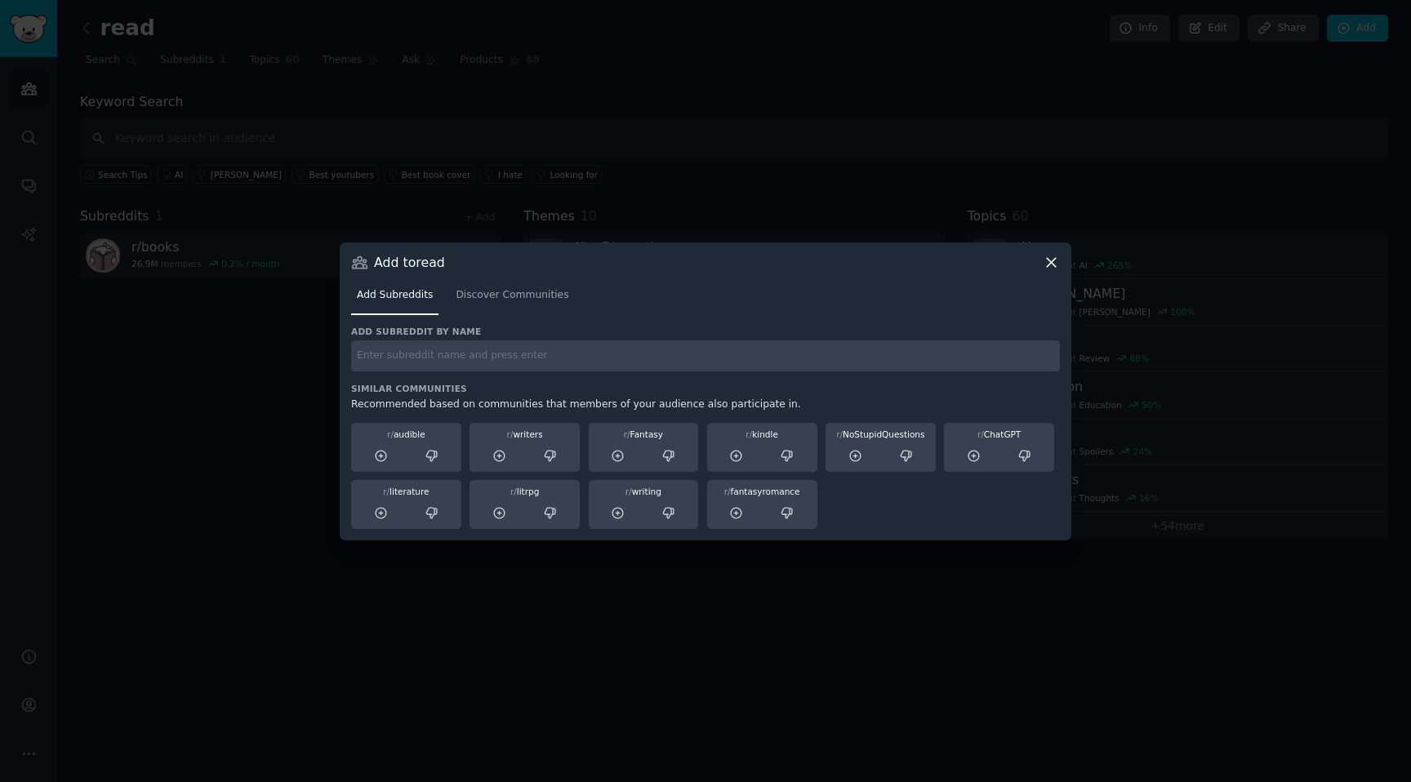
click at [469, 355] on input "text" at bounding box center [705, 357] width 709 height 32
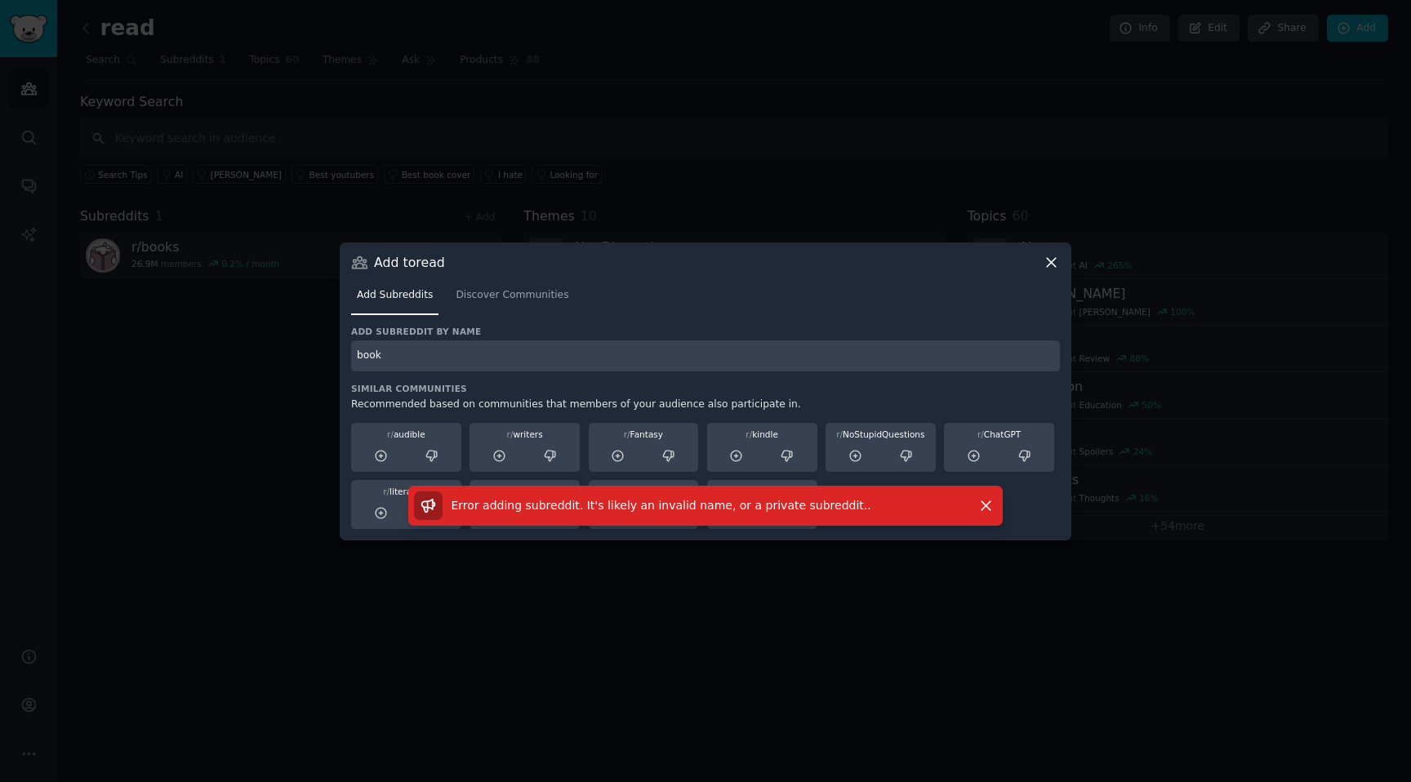
click at [568, 356] on input "book" at bounding box center [705, 357] width 709 height 32
type input "b"
click at [547, 300] on span "Discover Communities" at bounding box center [512, 295] width 113 height 15
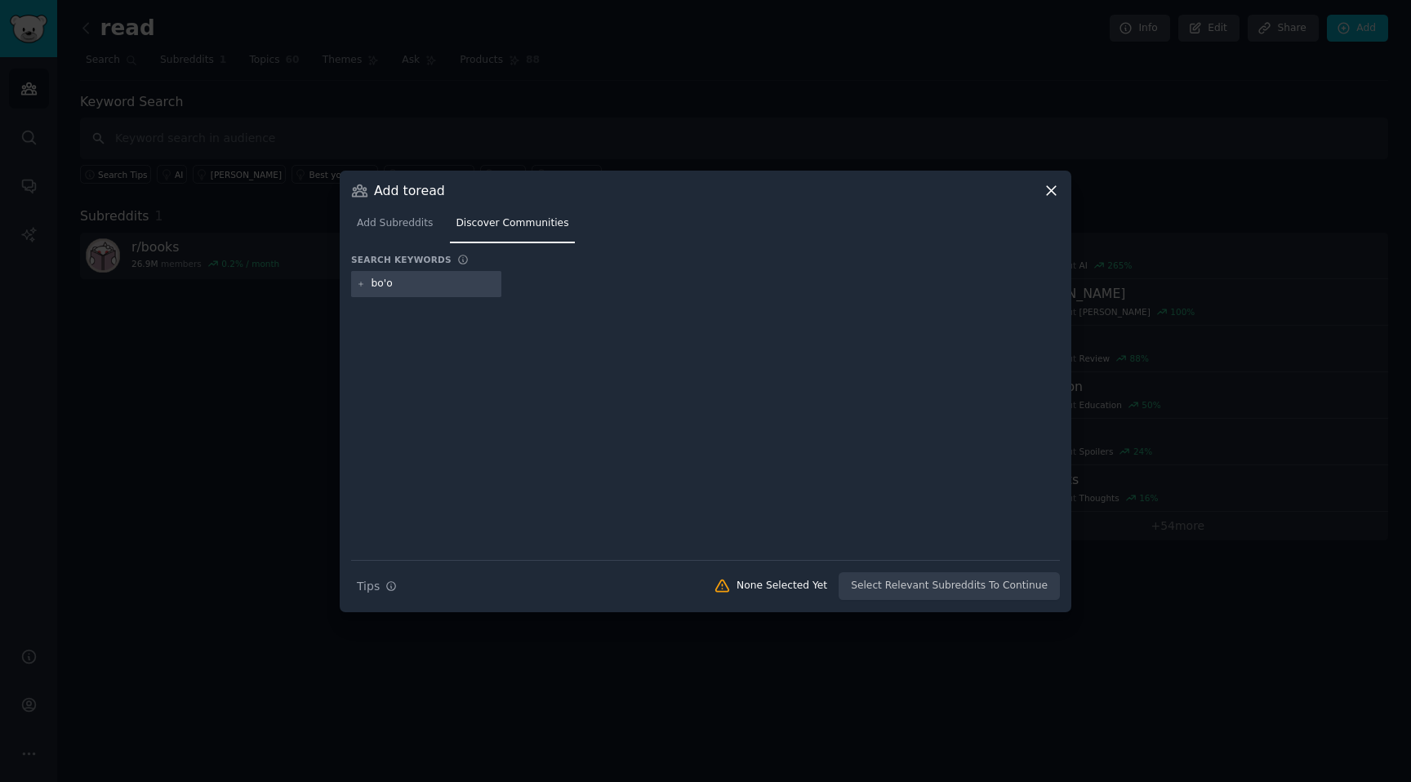
type input "book"
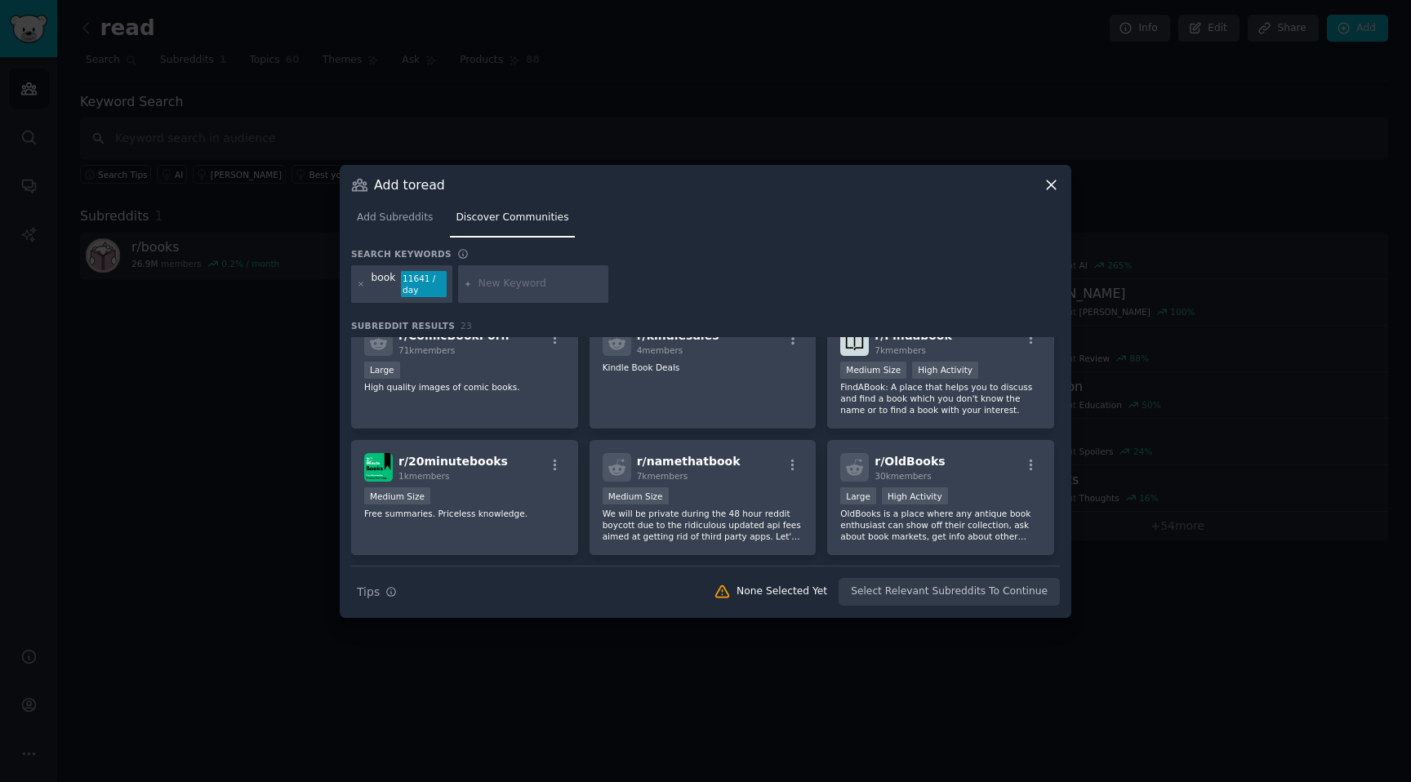
scroll to position [388, 0]
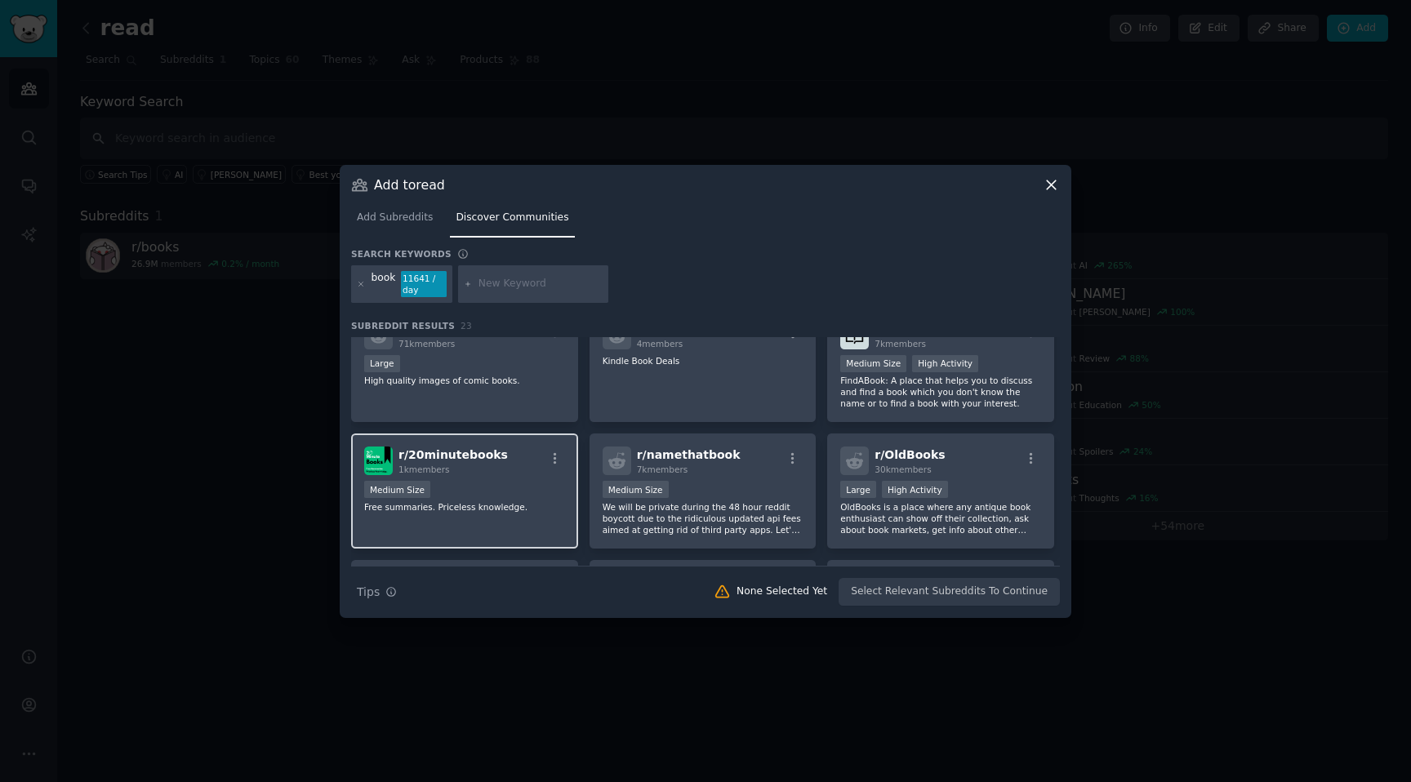
click at [526, 464] on div "r/ 20minutebooks 1k members" at bounding box center [464, 461] width 201 height 29
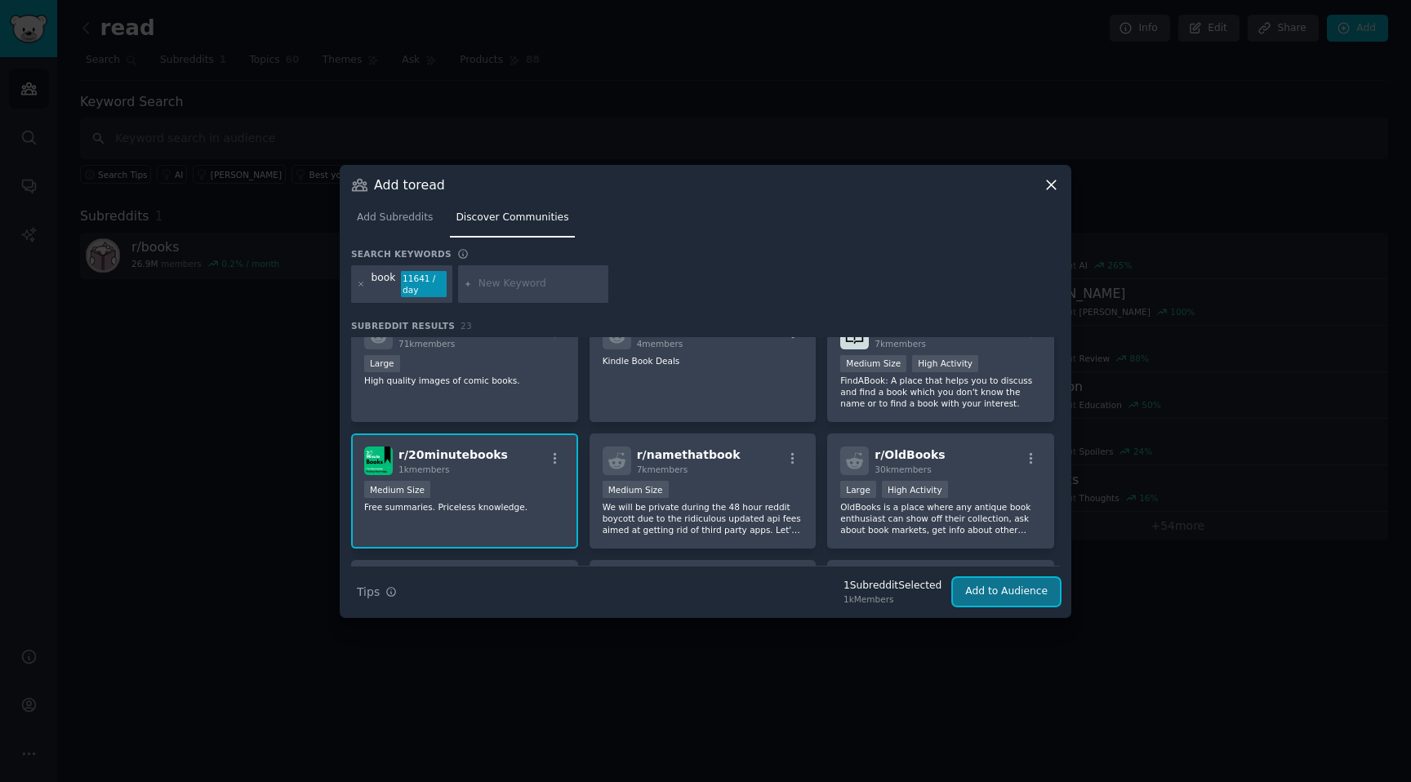
click at [1027, 585] on button "Add to Audience" at bounding box center [1006, 592] width 107 height 28
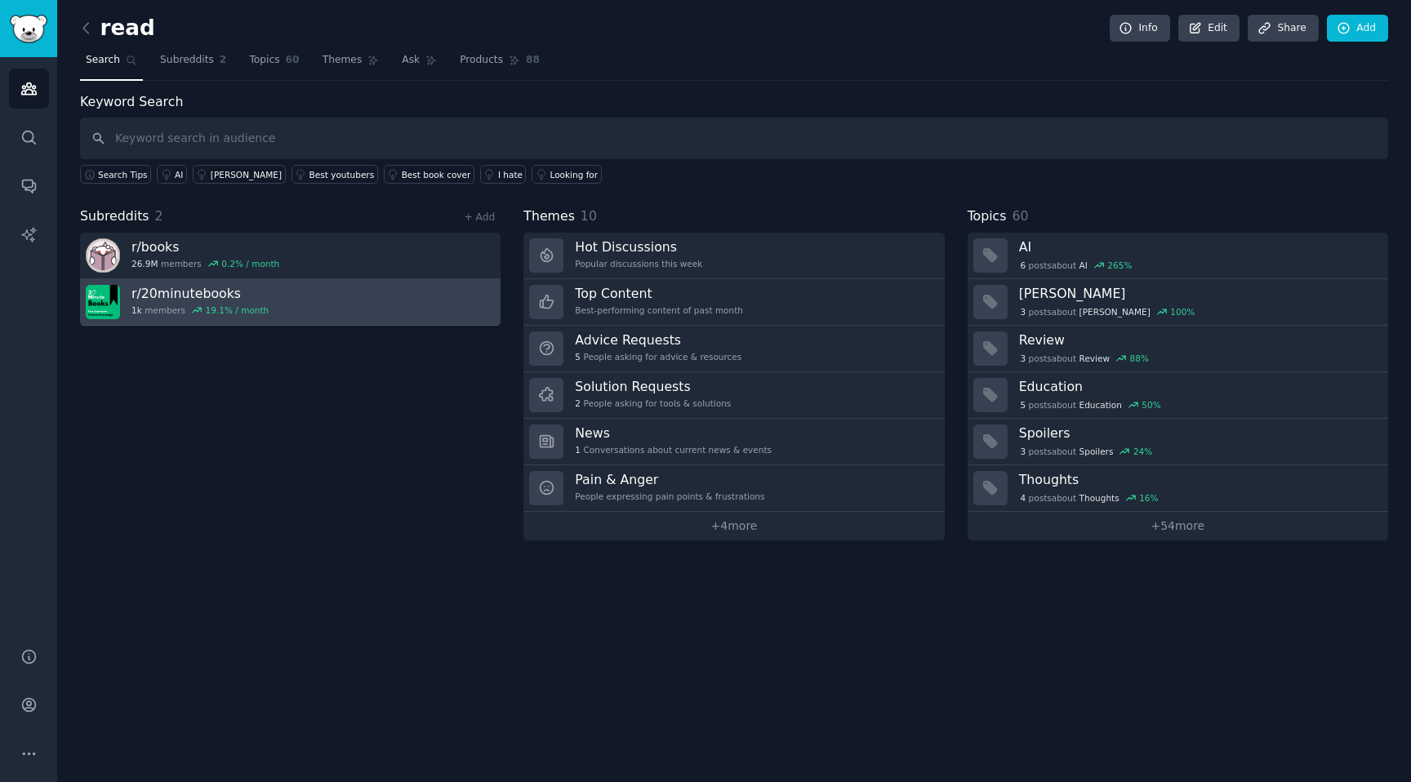
click at [327, 313] on link "r/ 20minutebooks 1k members 19.1 % / month" at bounding box center [290, 302] width 421 height 47
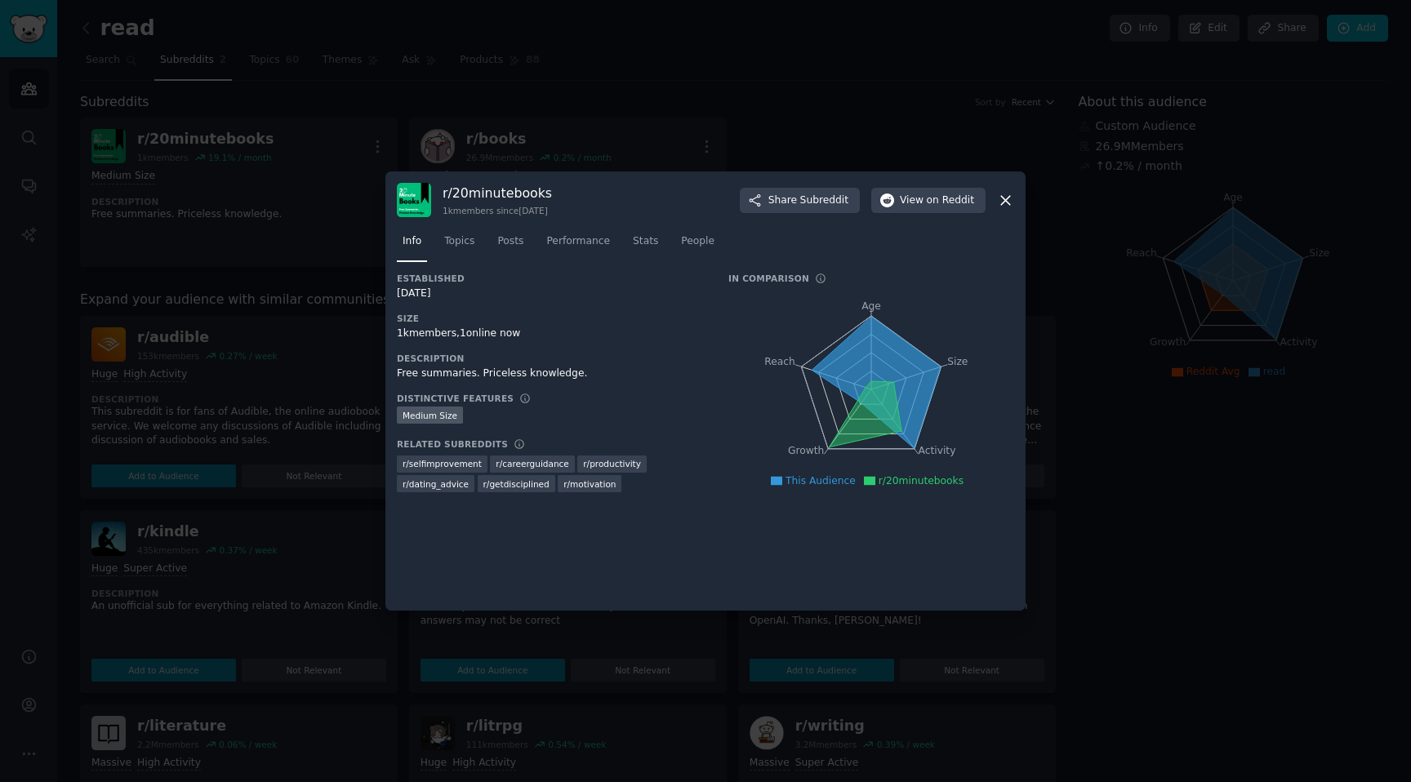
click at [314, 272] on div at bounding box center [705, 391] width 1411 height 782
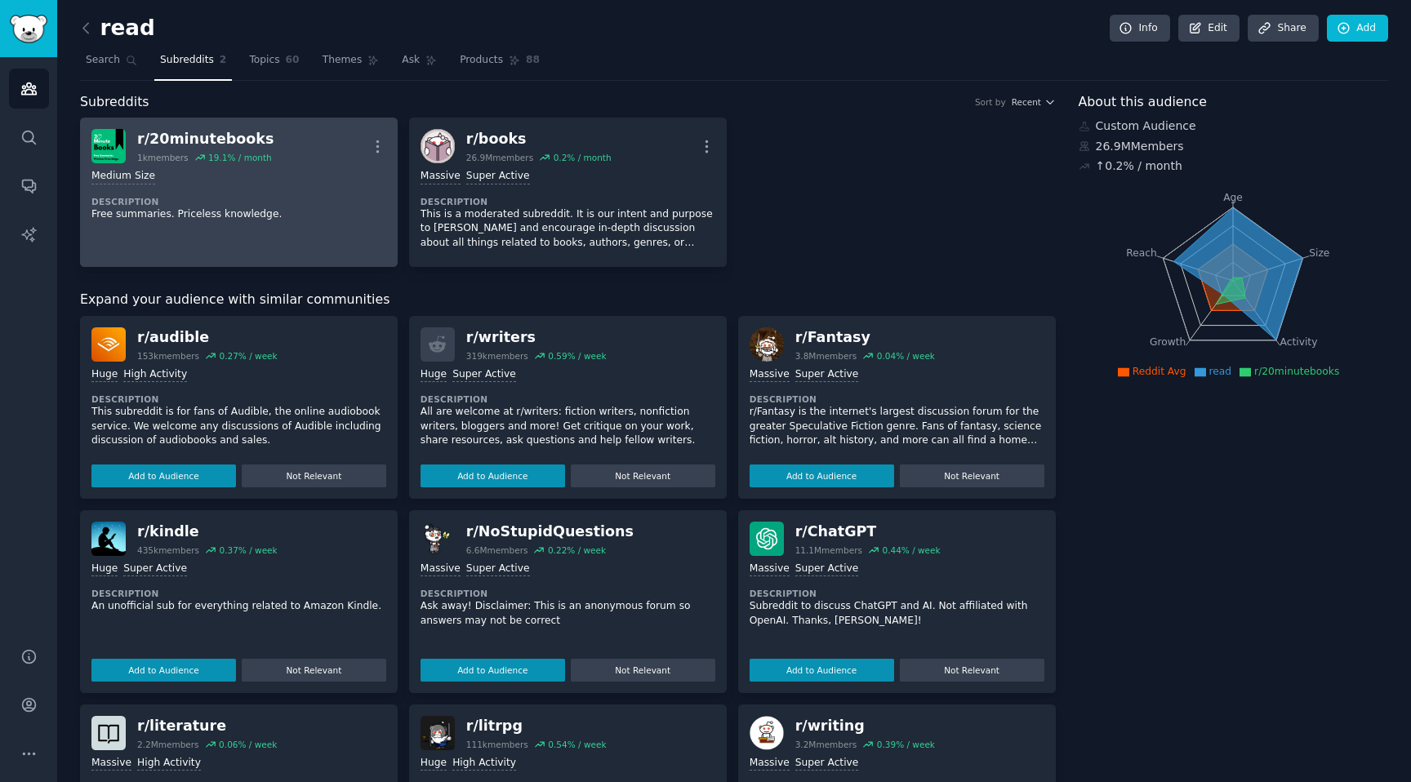
click at [310, 210] on p "Free summaries. Priceless knowledge." at bounding box center [238, 214] width 295 height 15
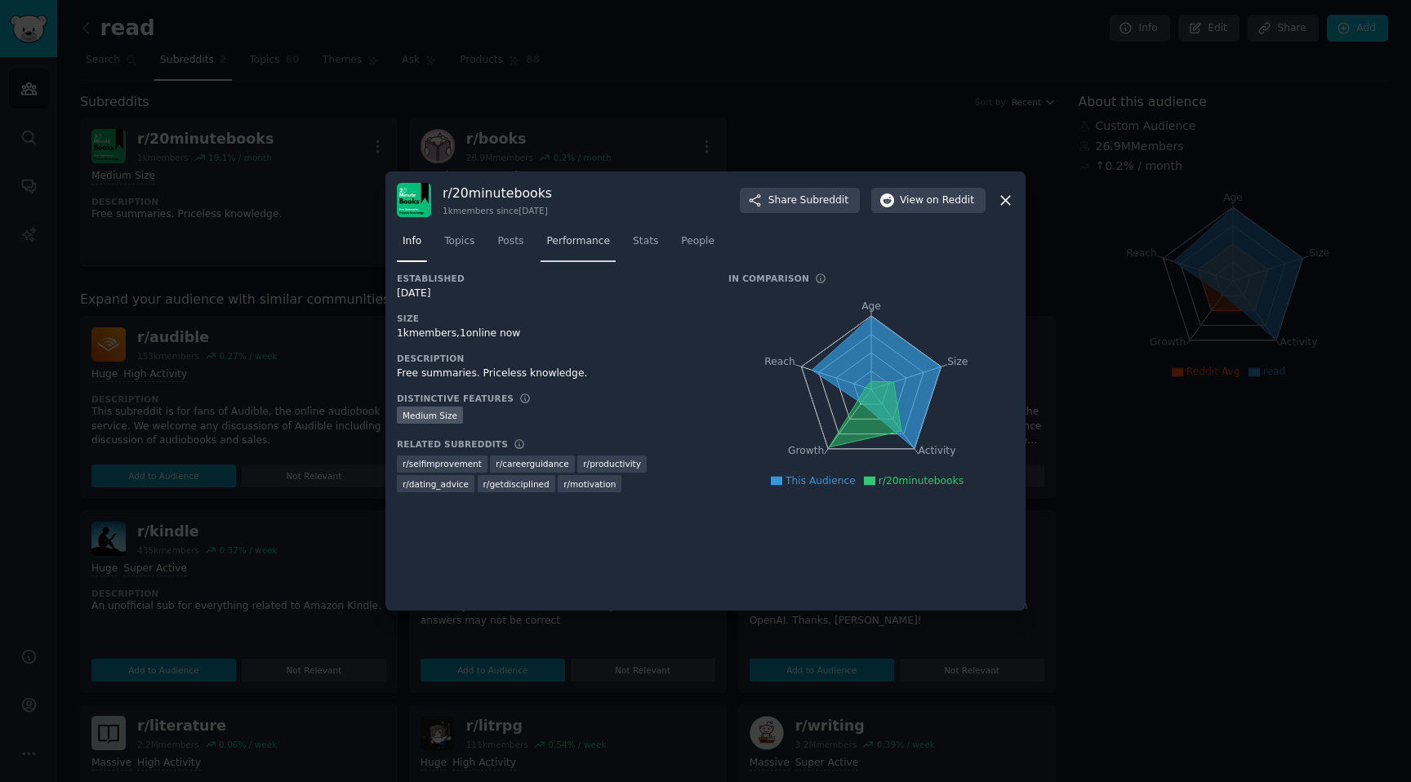
click at [564, 246] on span "Performance" at bounding box center [578, 241] width 64 height 15
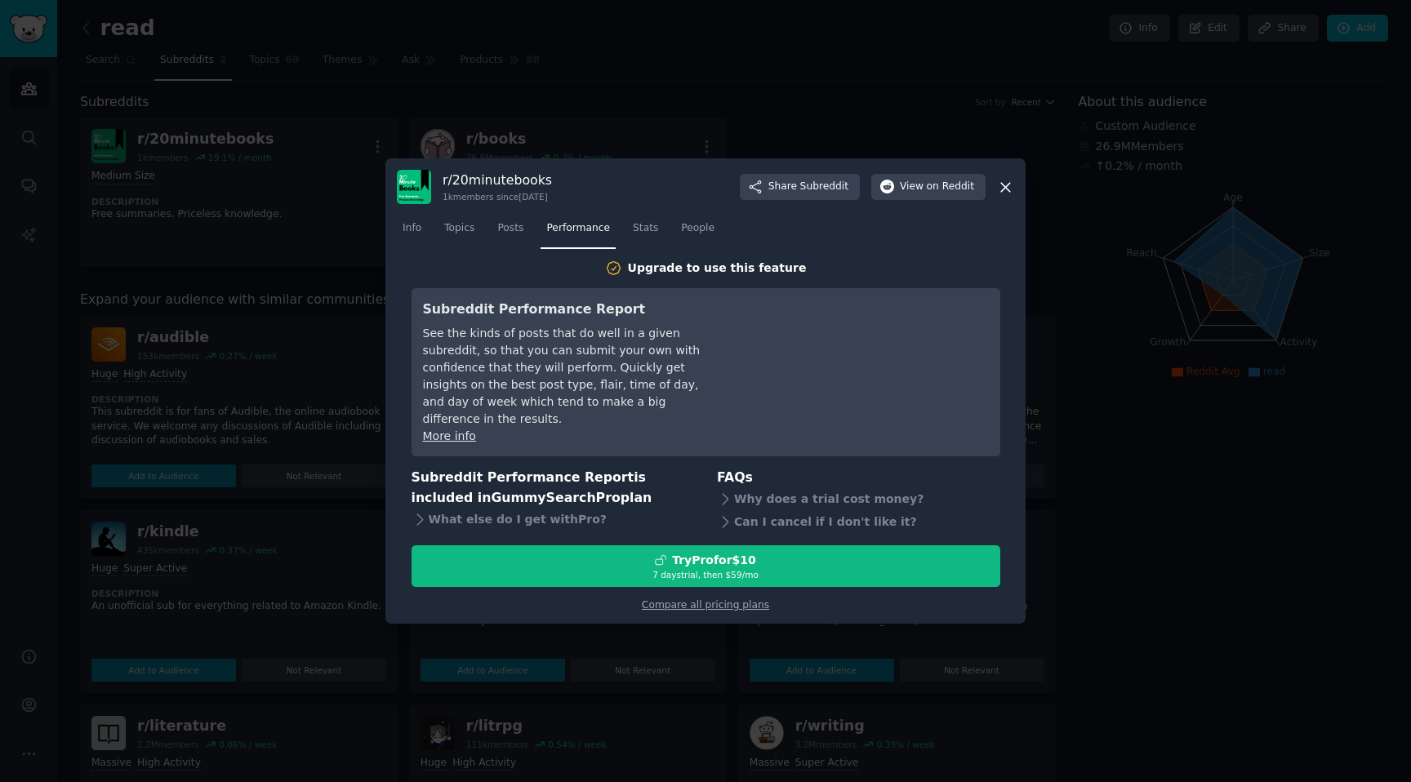
click at [1006, 190] on icon at bounding box center [1005, 187] width 17 height 17
